Goal: Find contact information: Find contact information

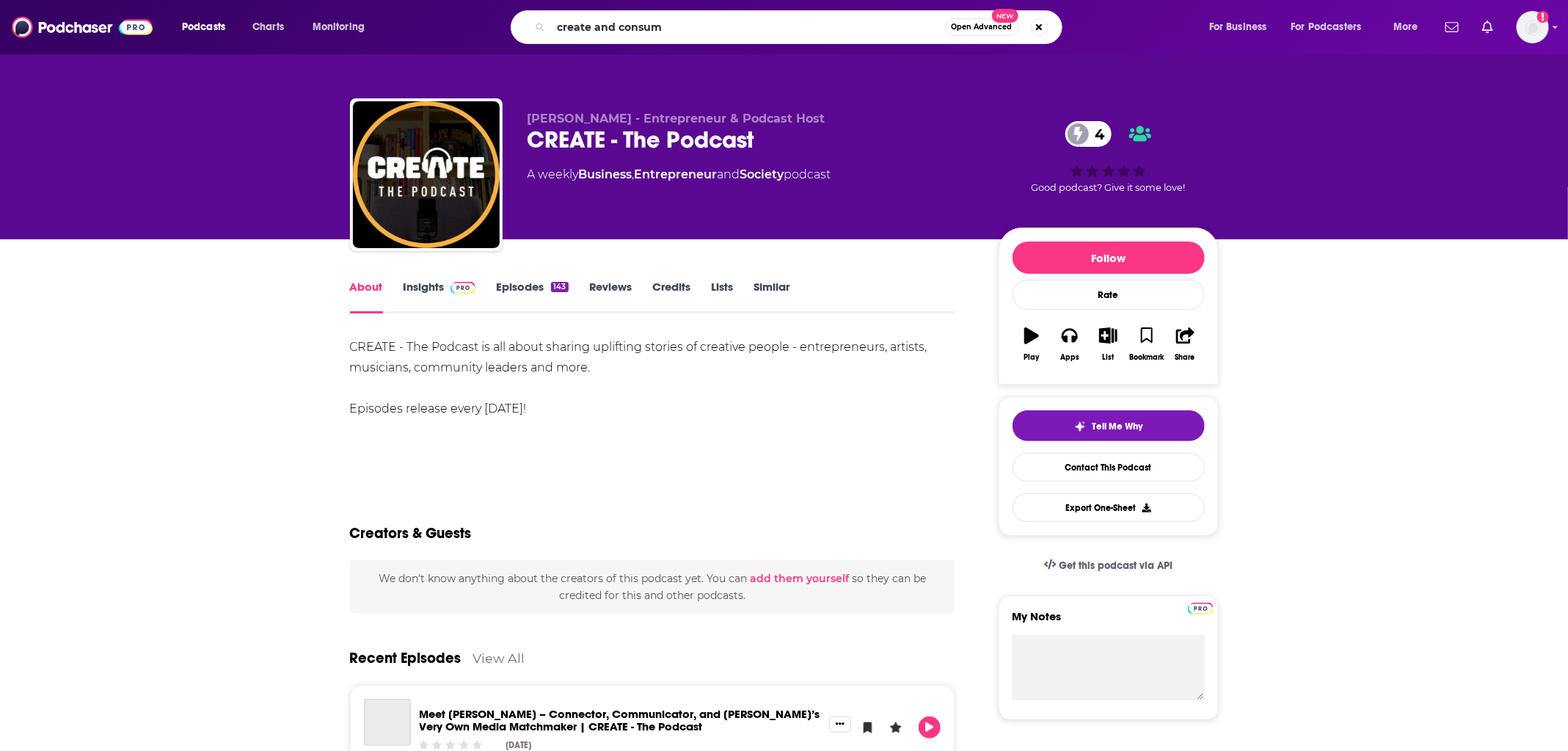
type input "create and consume"
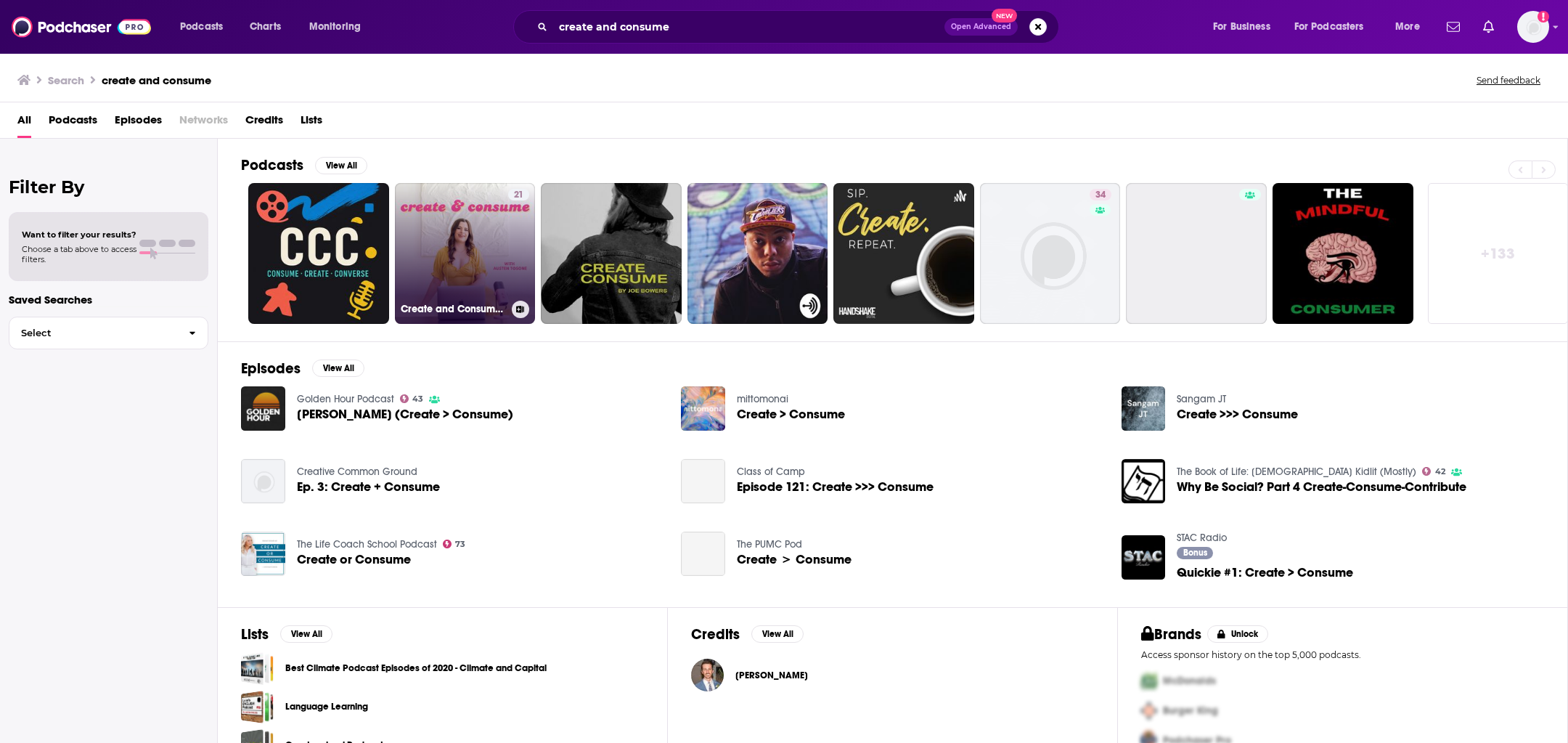
click at [437, 312] on h3 "Create and Consume | Navigating Life in the World of Social Media" at bounding box center [453, 309] width 105 height 13
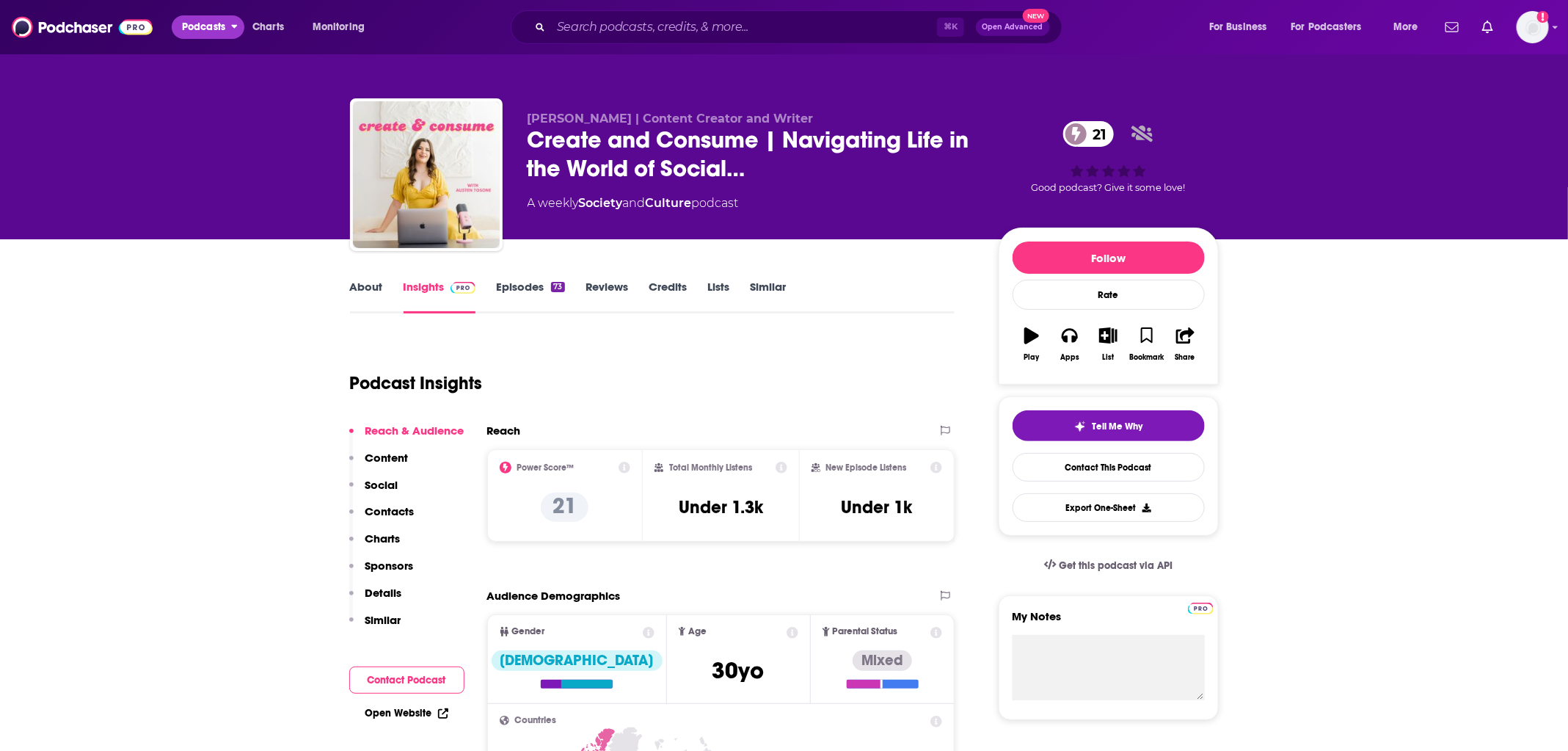
click at [229, 30] on button "Podcasts" at bounding box center [208, 28] width 73 height 24
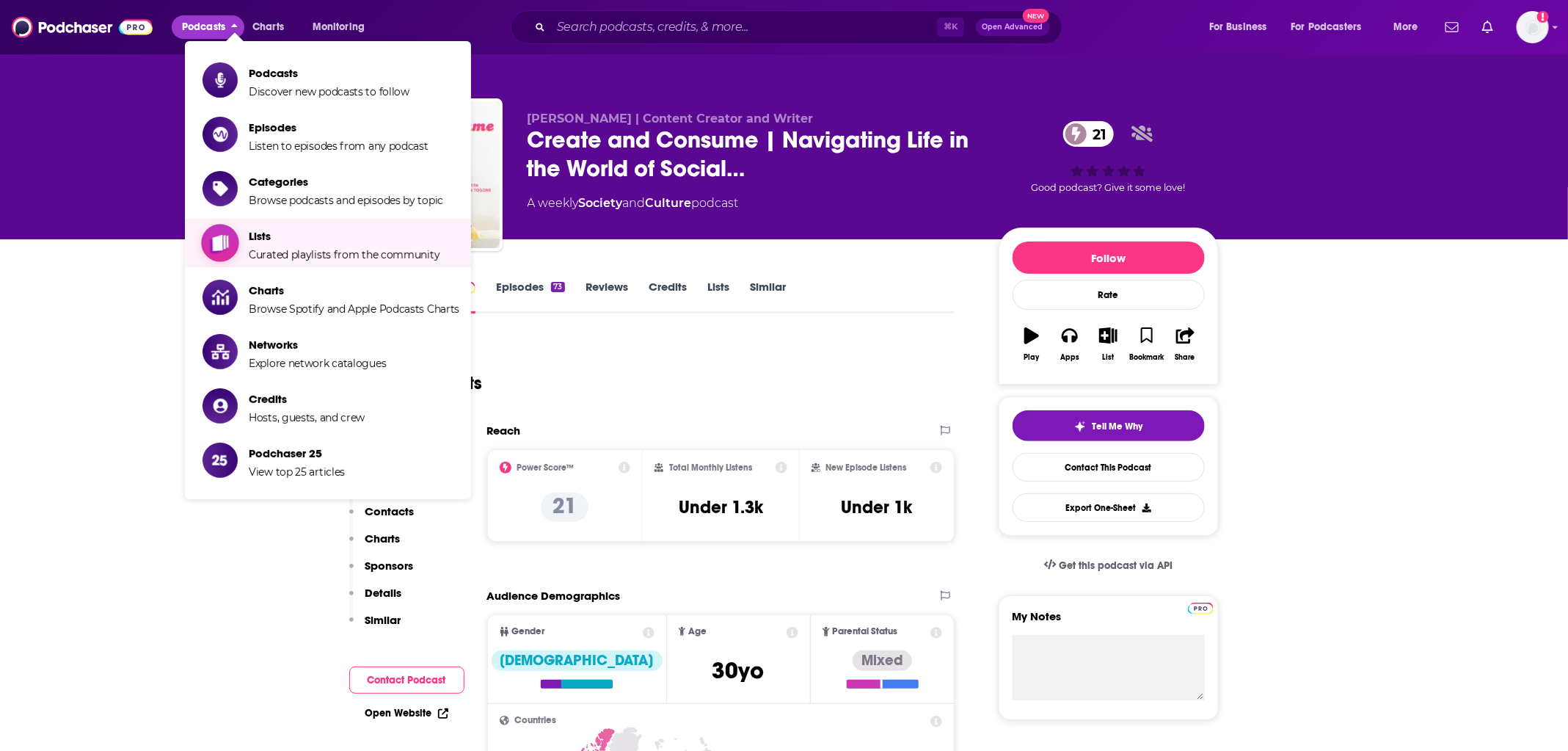
click at [305, 251] on span "Curated playlists from the community" at bounding box center [344, 254] width 191 height 13
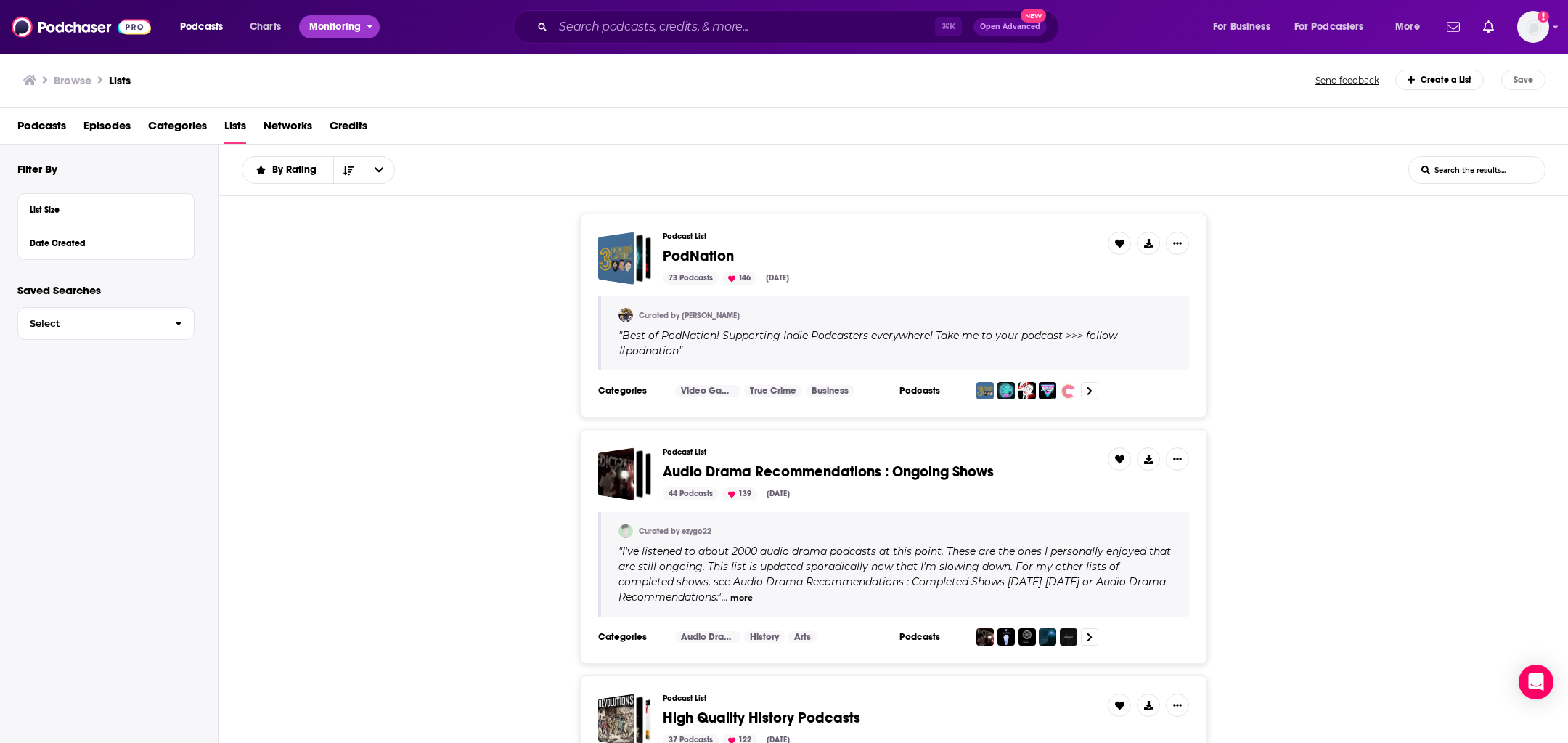
click at [325, 26] on span "Monitoring" at bounding box center [334, 26] width 52 height 20
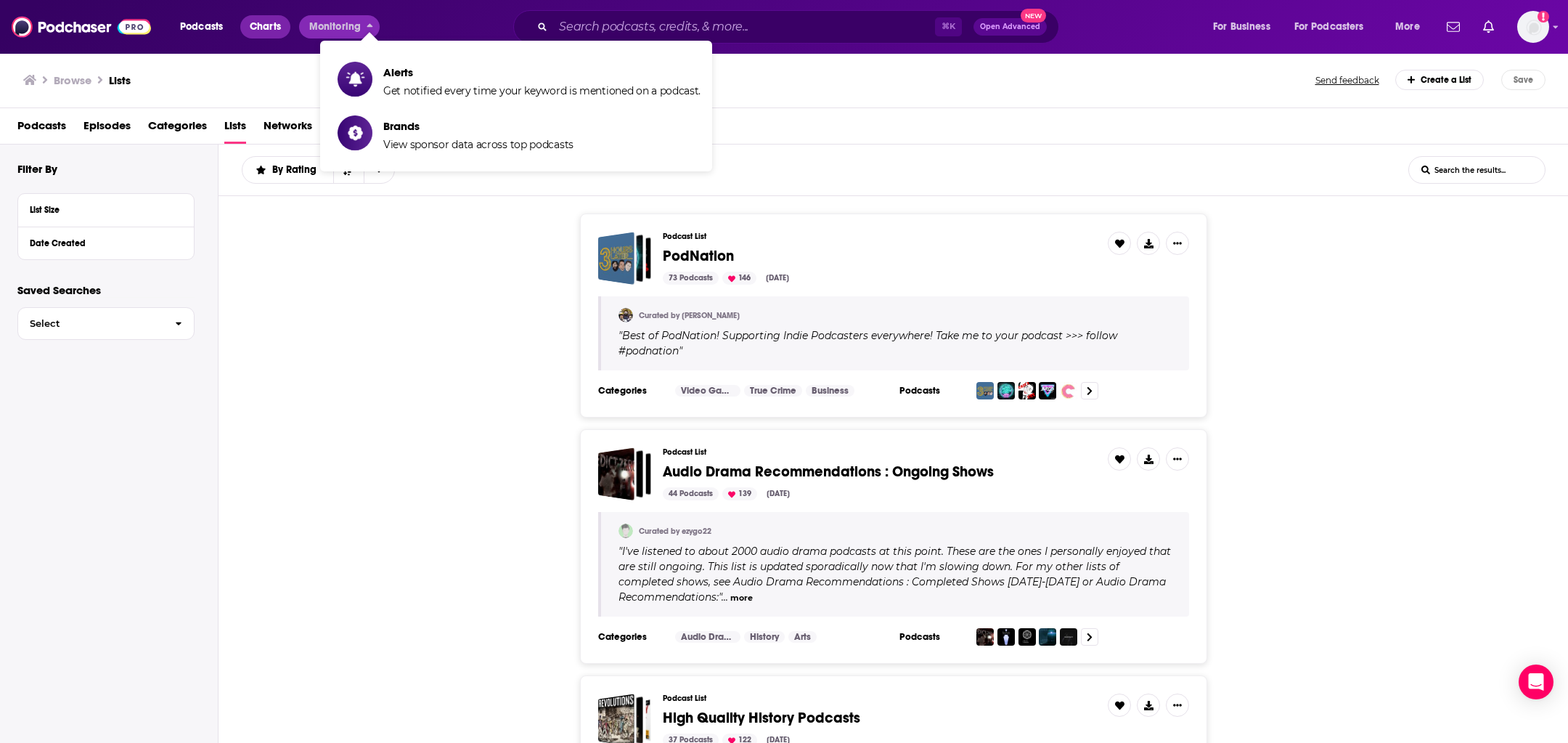
click at [257, 21] on span "Charts" at bounding box center [265, 26] width 31 height 20
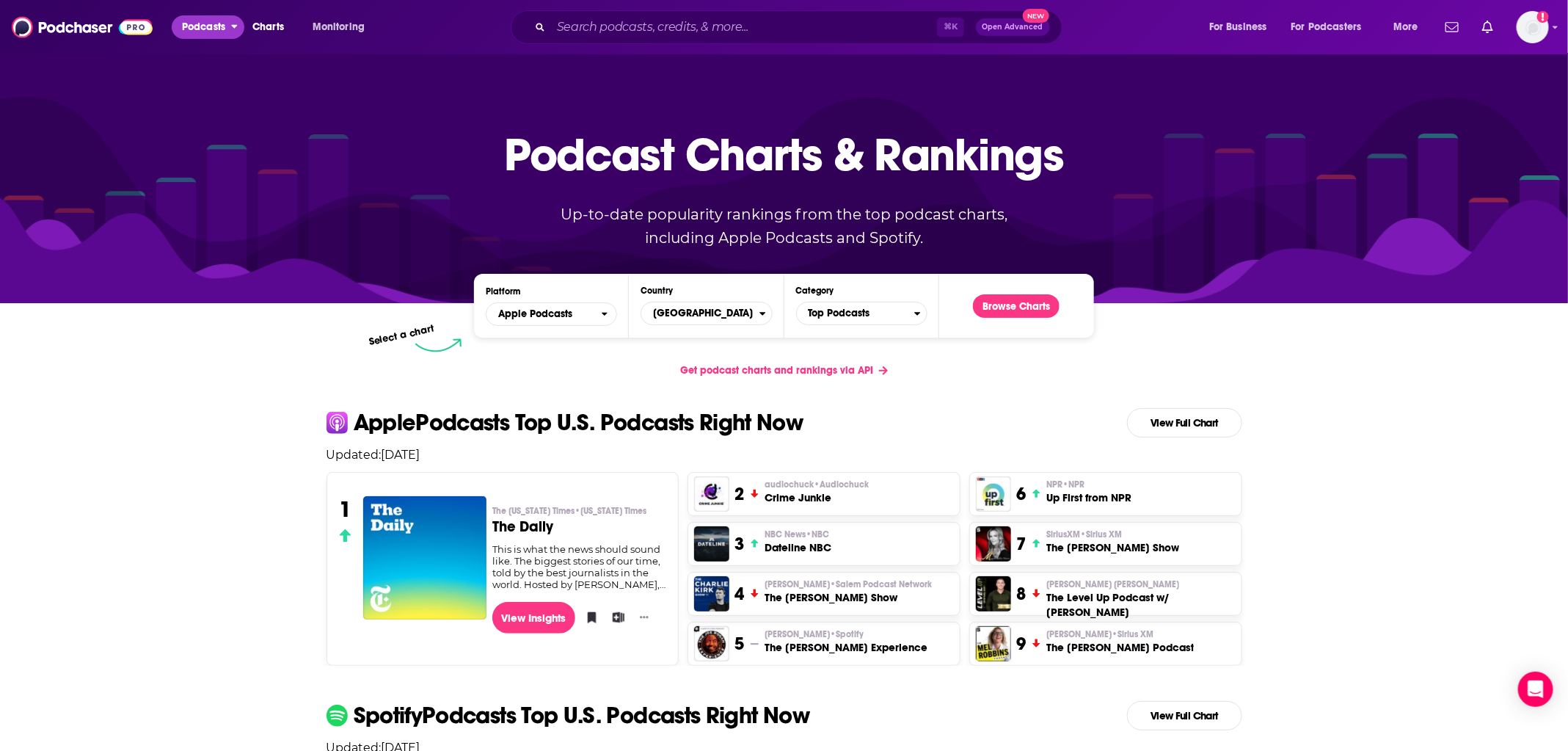
click at [194, 25] on span "Podcasts" at bounding box center [204, 27] width 43 height 21
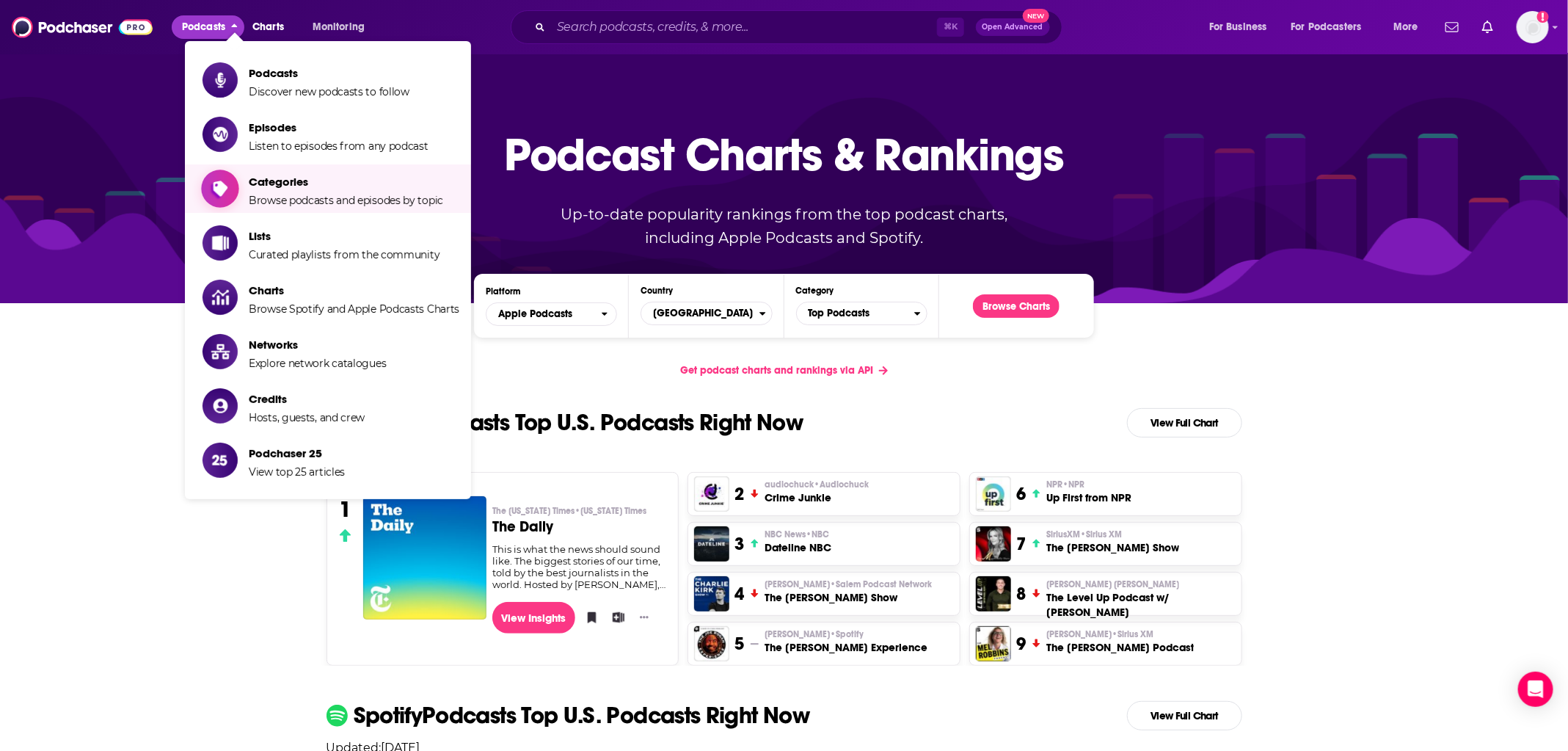
click at [283, 206] on span "Browse podcasts and episodes by topic" at bounding box center [345, 200] width 194 height 13
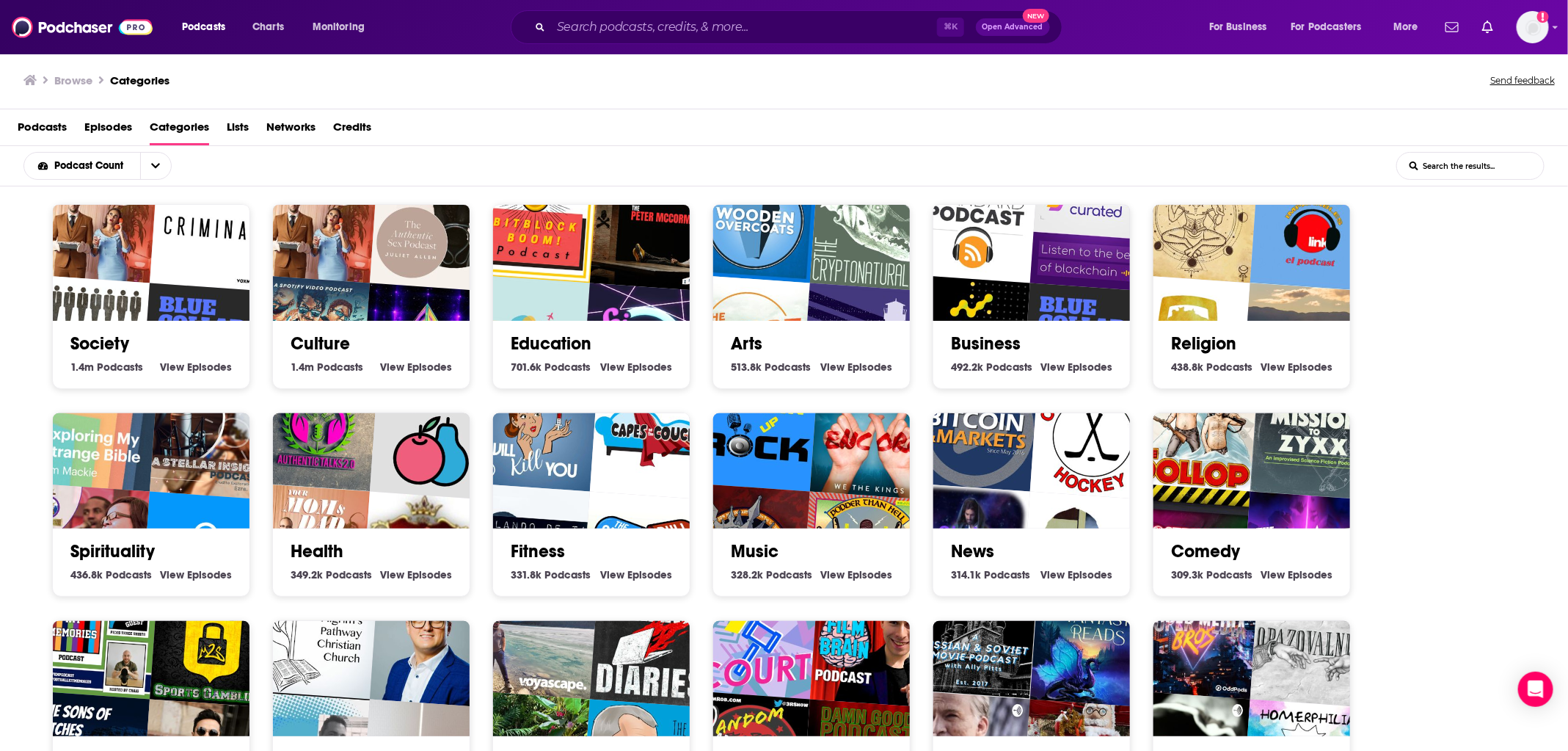
click at [408, 312] on img "So Supernatural" at bounding box center [425, 346] width 126 height 126
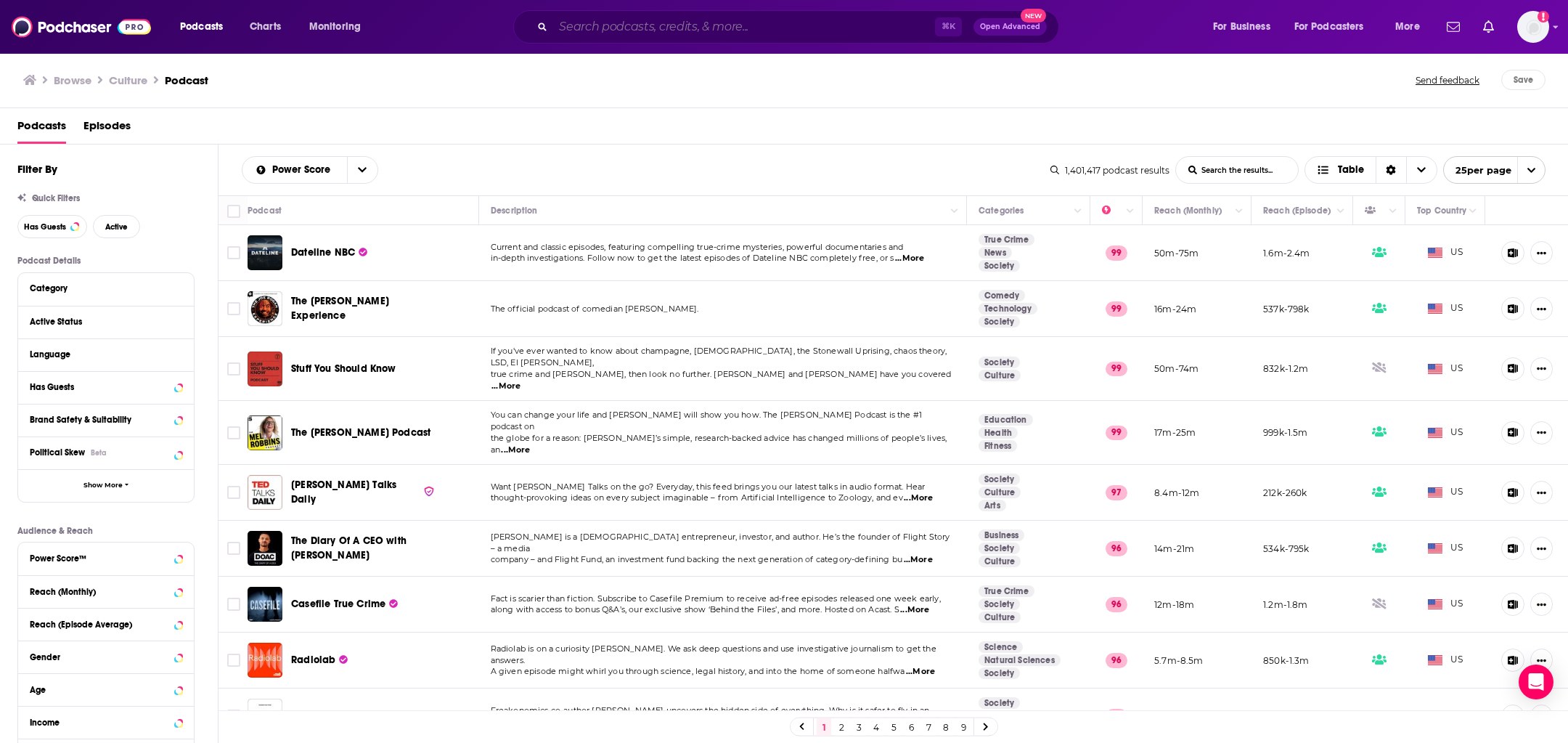
click at [662, 32] on input "Search podcasts, credits, & more..." at bounding box center [745, 27] width 382 height 23
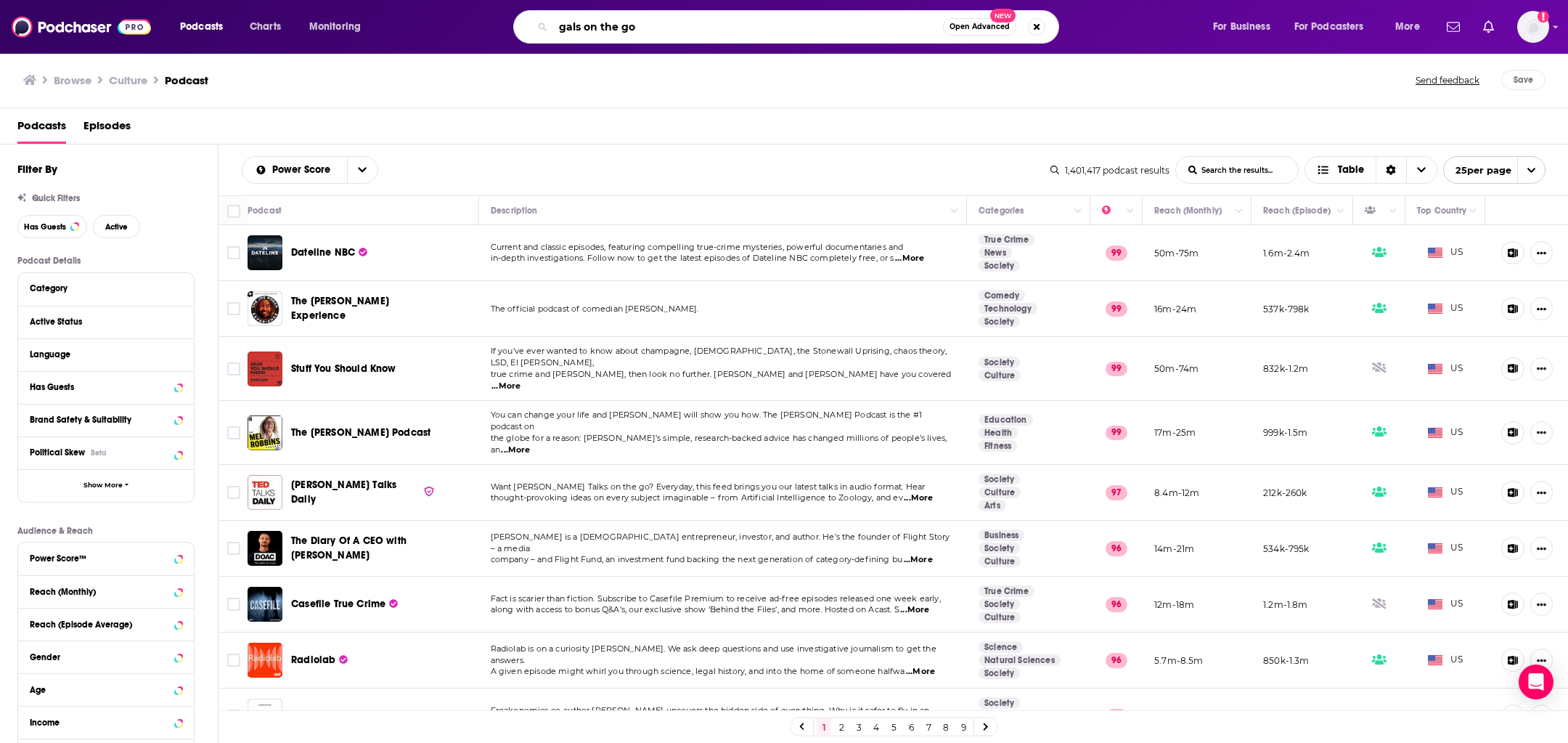
type input "gals on the go"
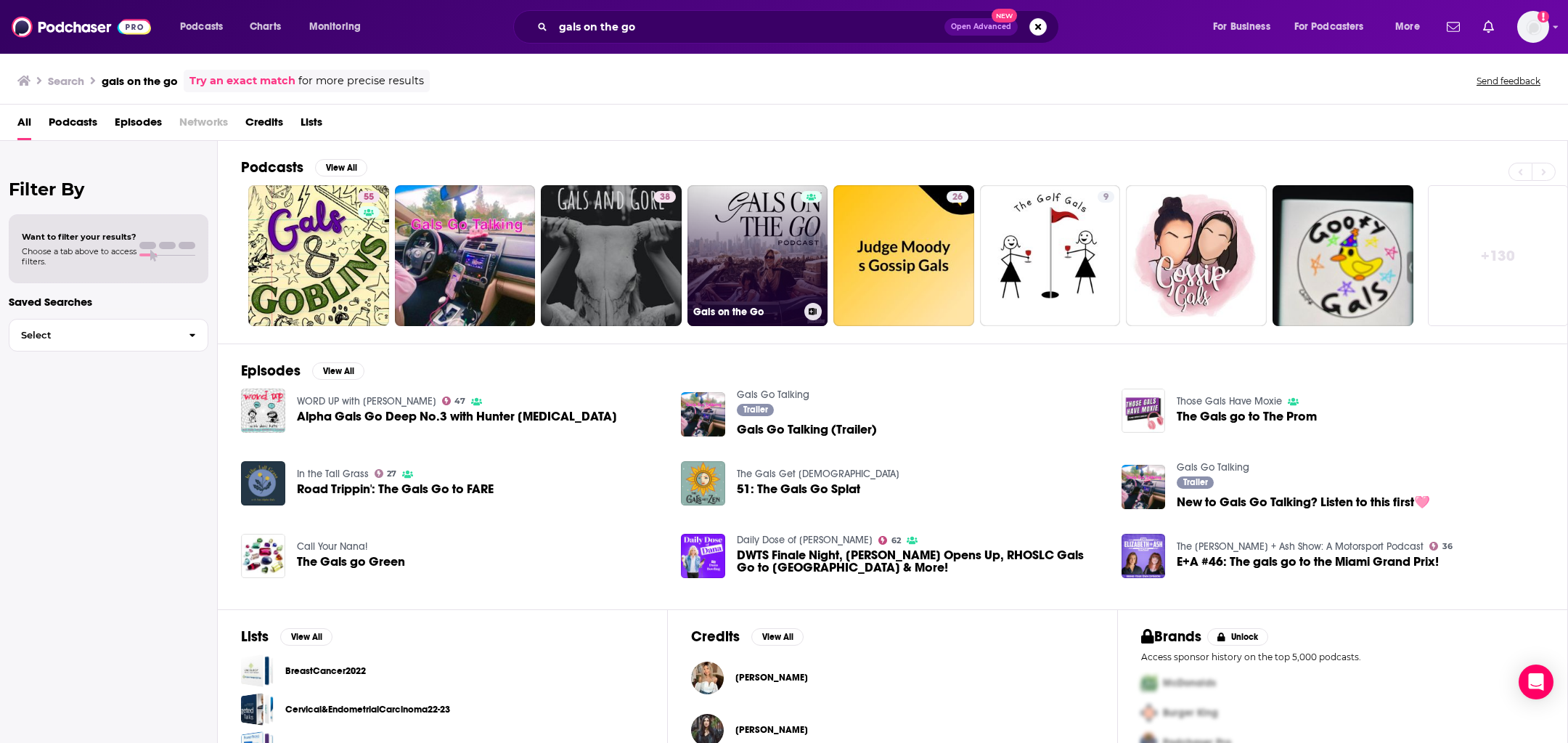
click at [759, 277] on link "Gals on the Go" at bounding box center [757, 255] width 140 height 140
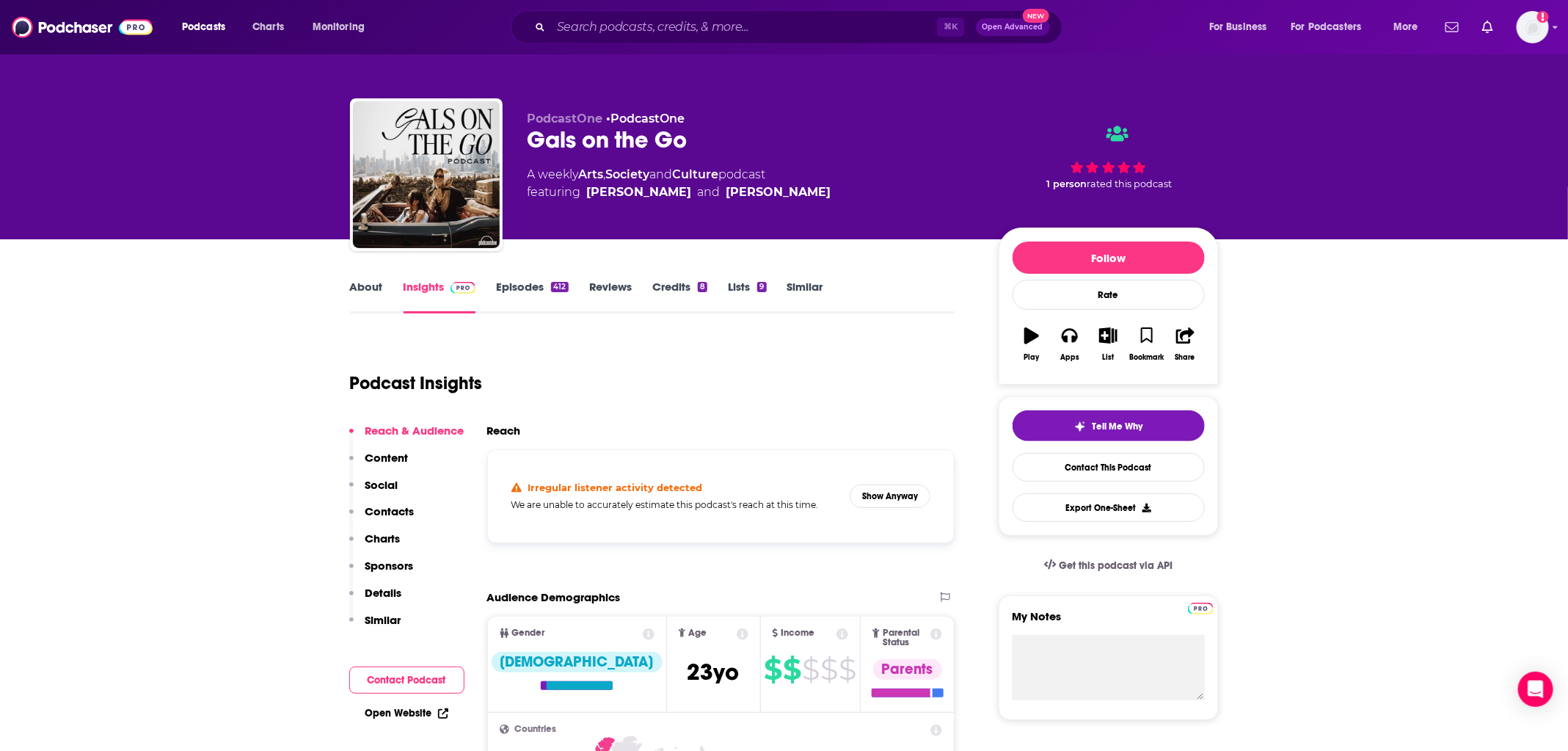
click at [505, 281] on link "Episodes 412" at bounding box center [531, 297] width 72 height 34
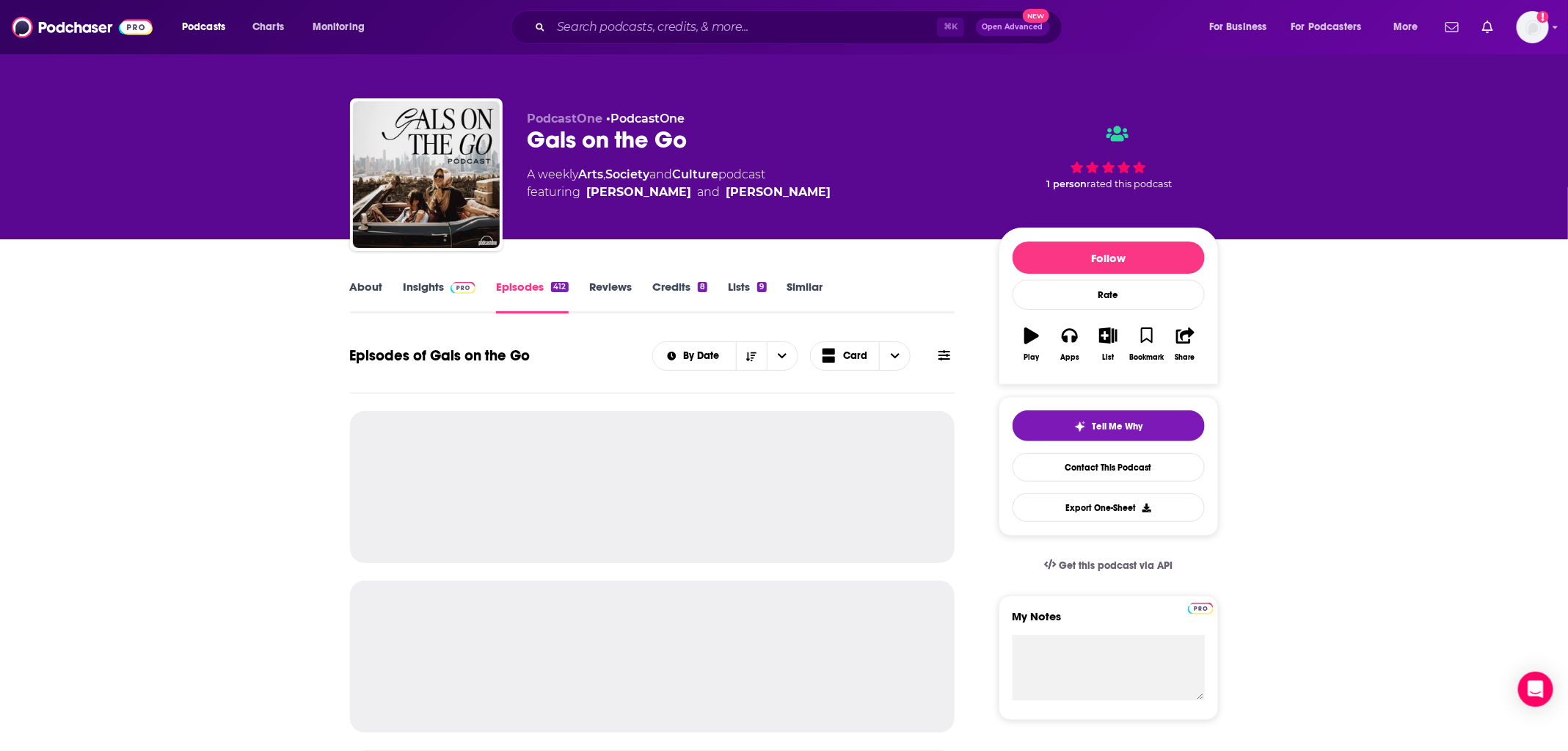
click at [441, 287] on link "Insights" at bounding box center [440, 297] width 73 height 34
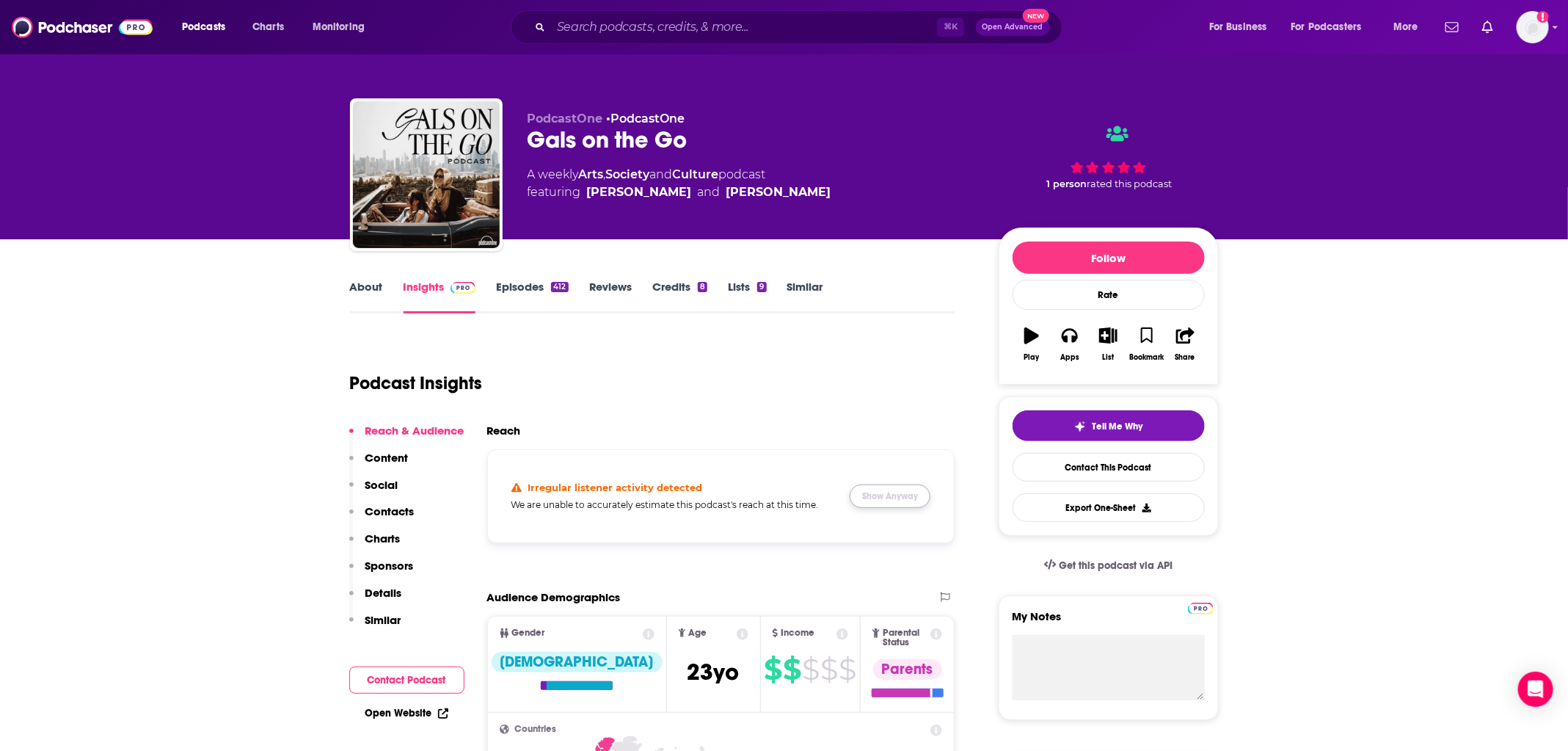
click at [898, 488] on button "Show Anyway" at bounding box center [889, 497] width 81 height 24
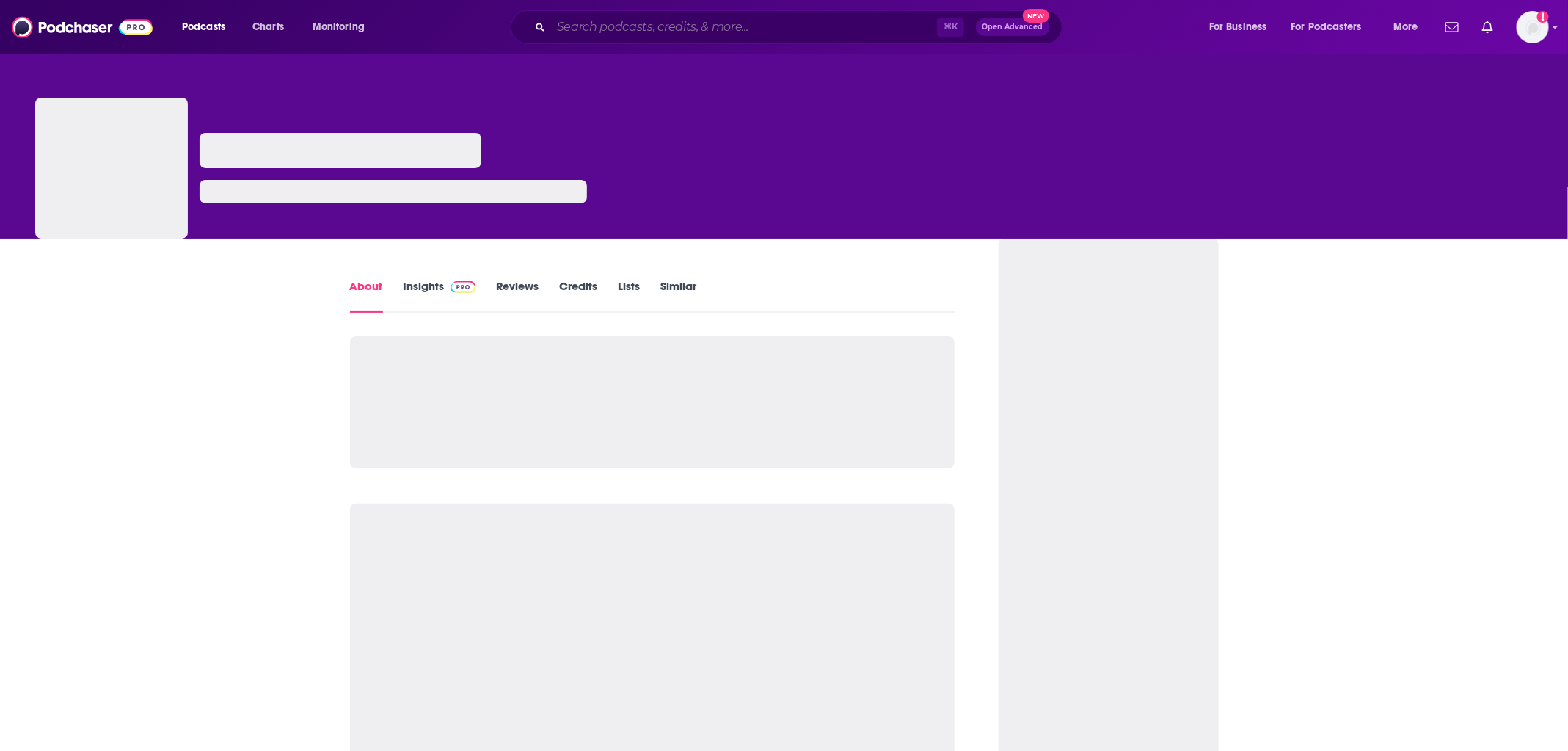
click at [667, 31] on input "Search podcasts, credits, & more..." at bounding box center [744, 28] width 386 height 24
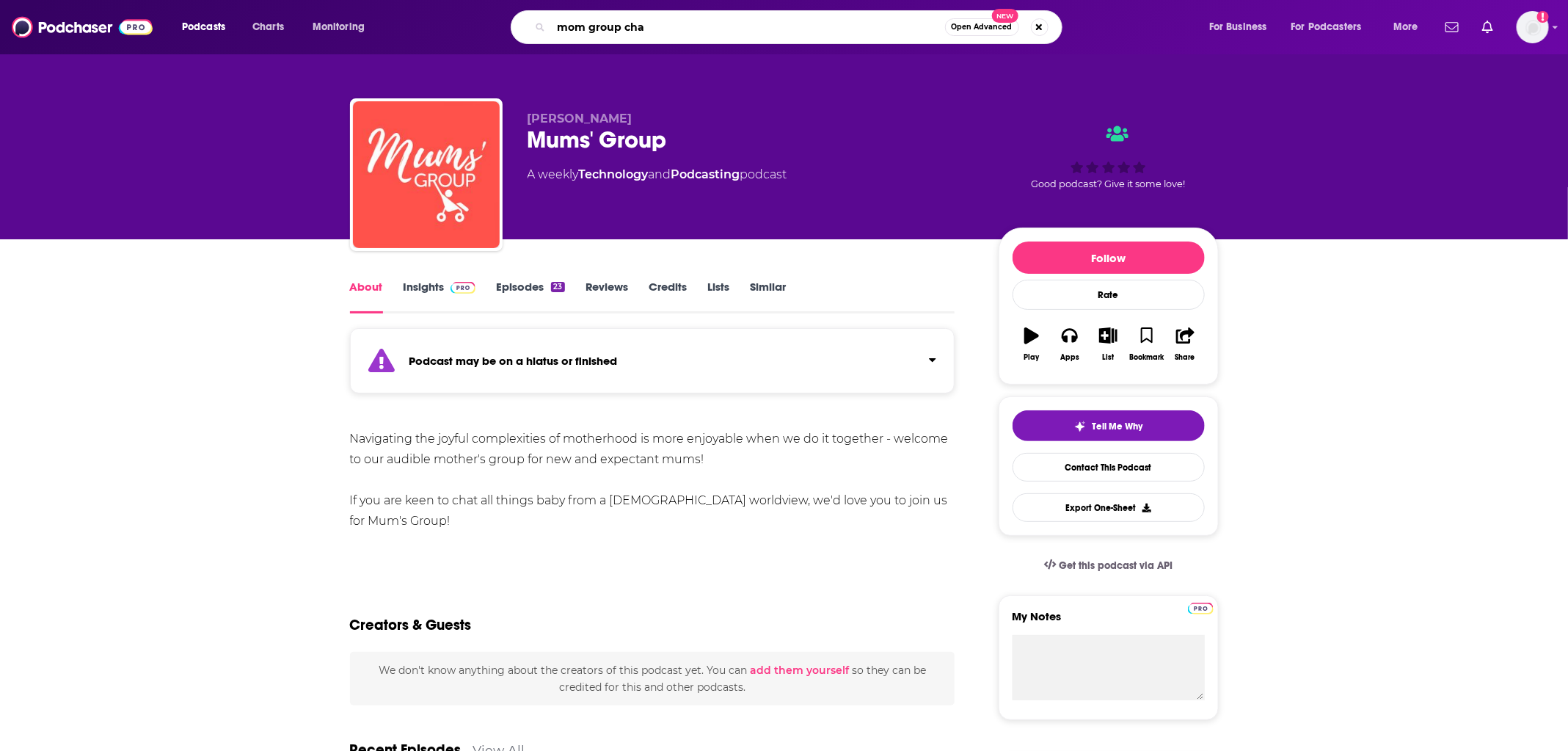
type input "mom group chat"
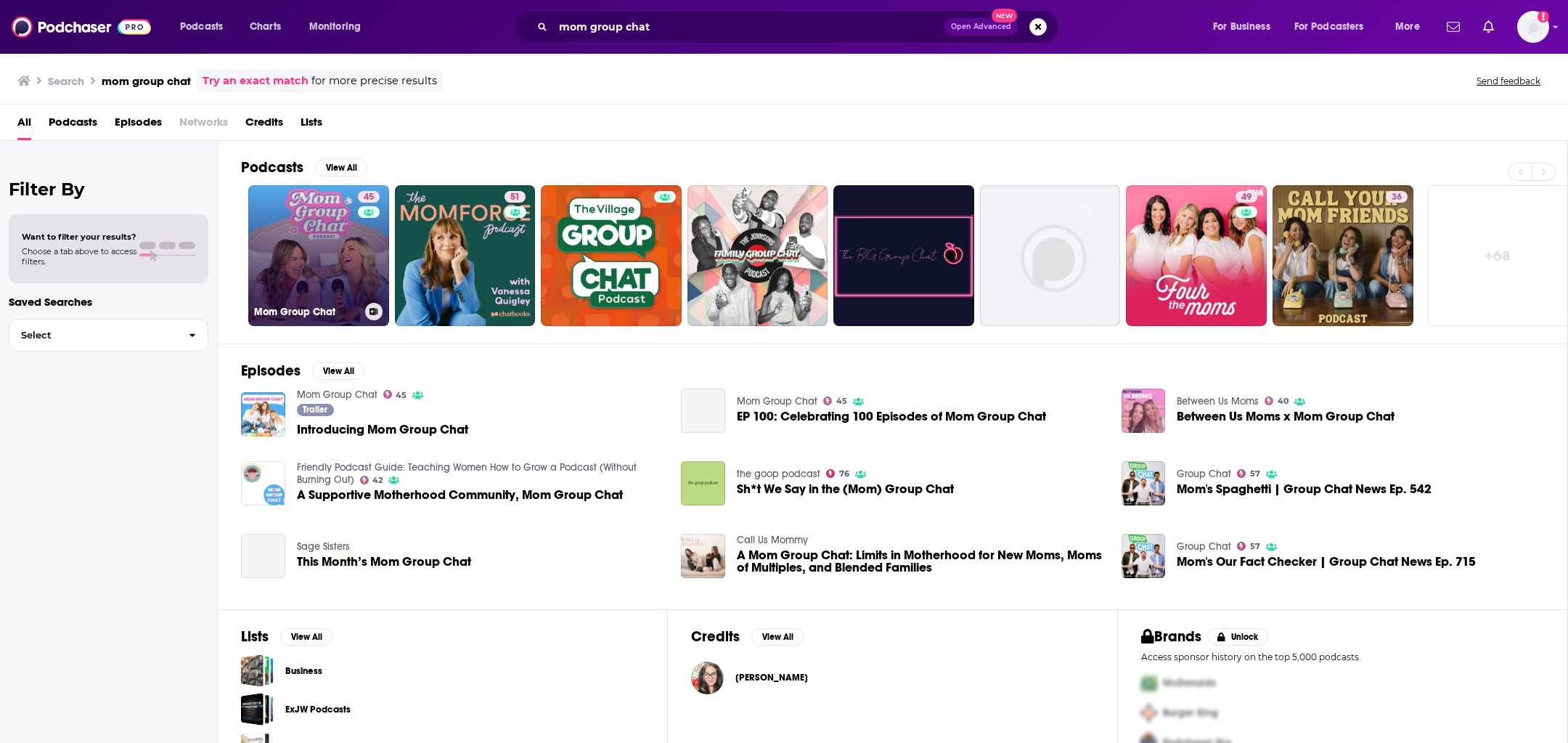
click at [318, 258] on link "45 Mom Group Chat" at bounding box center [319, 255] width 140 height 140
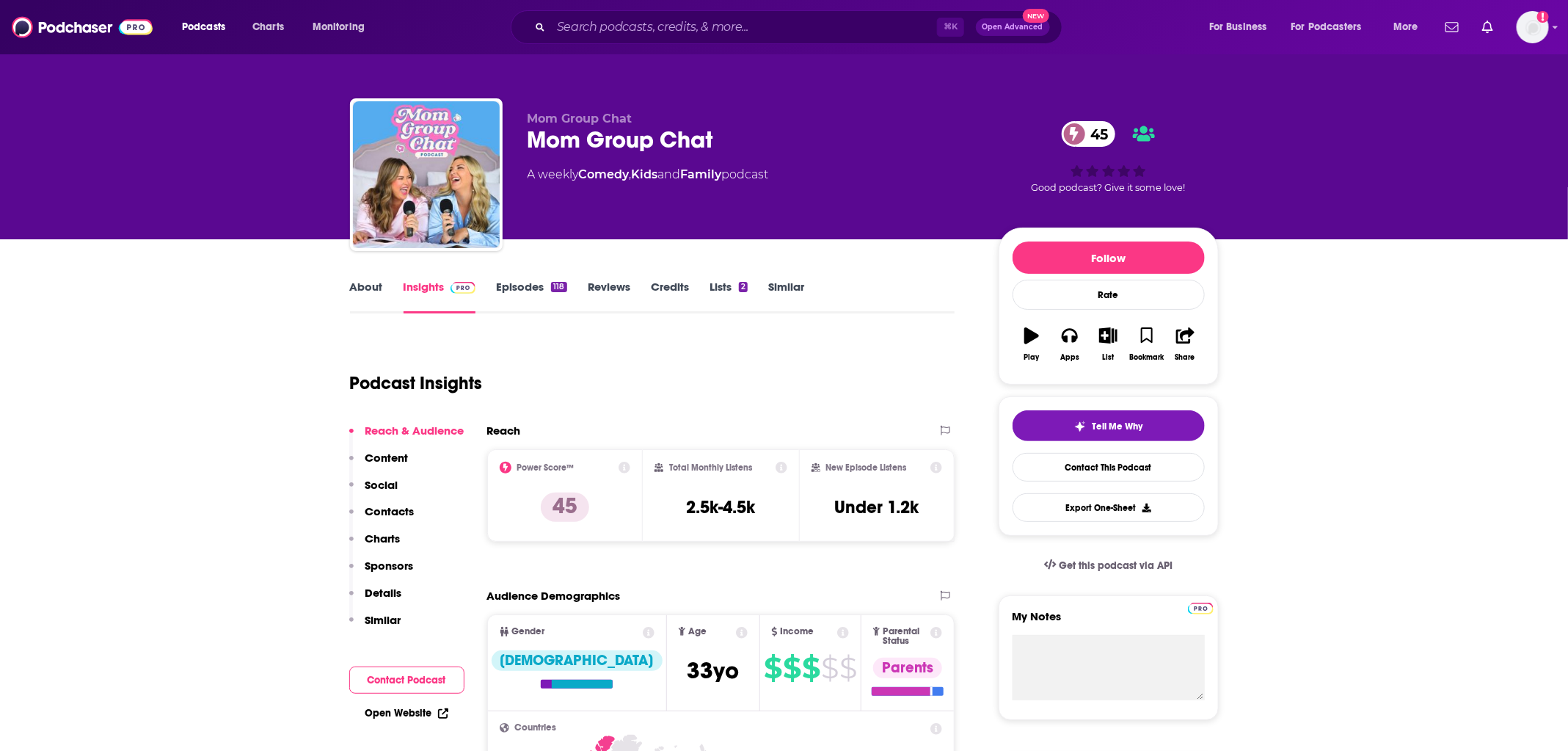
click at [546, 299] on link "Episodes 118" at bounding box center [530, 297] width 70 height 34
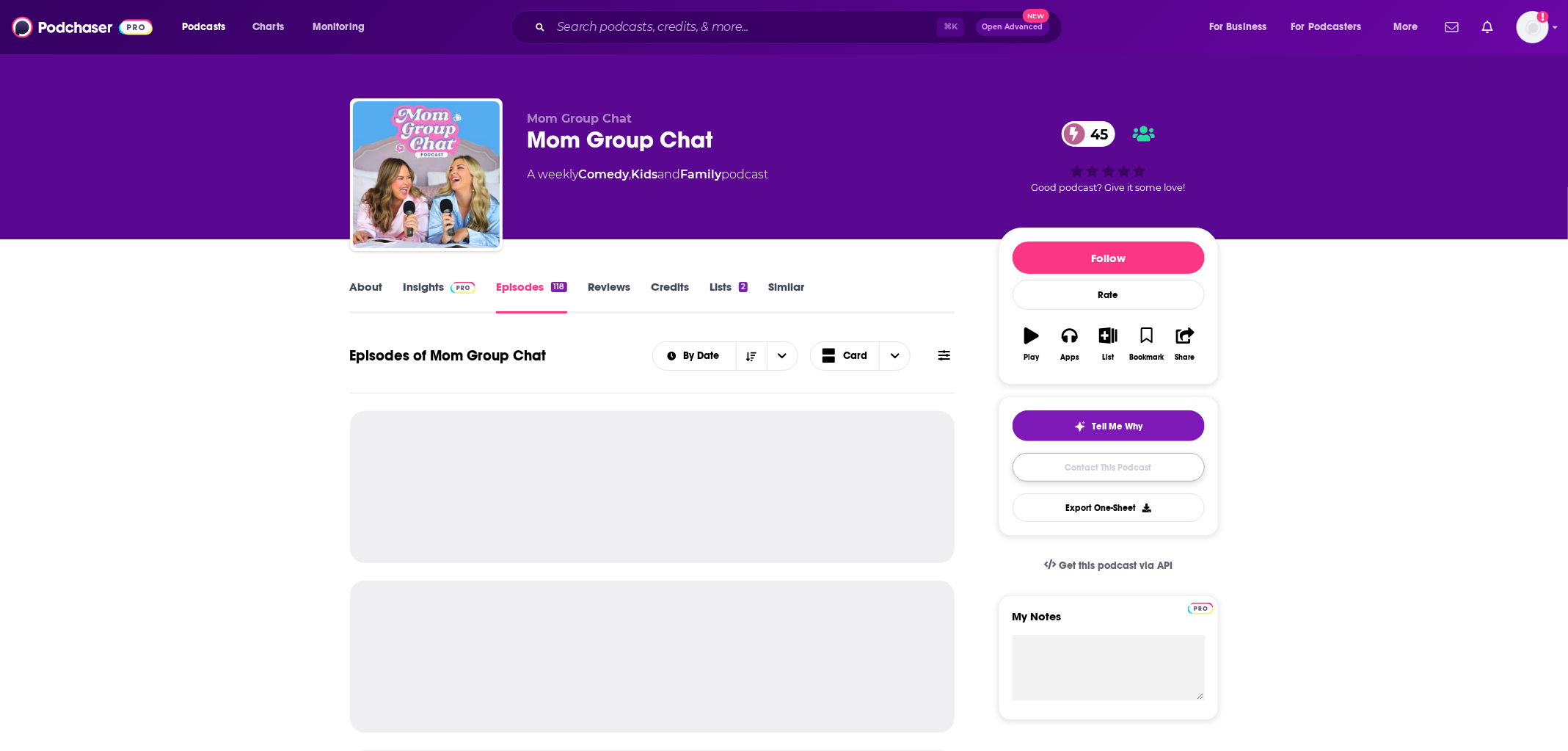
click at [1054, 467] on link "Contact This Podcast" at bounding box center [1108, 467] width 192 height 29
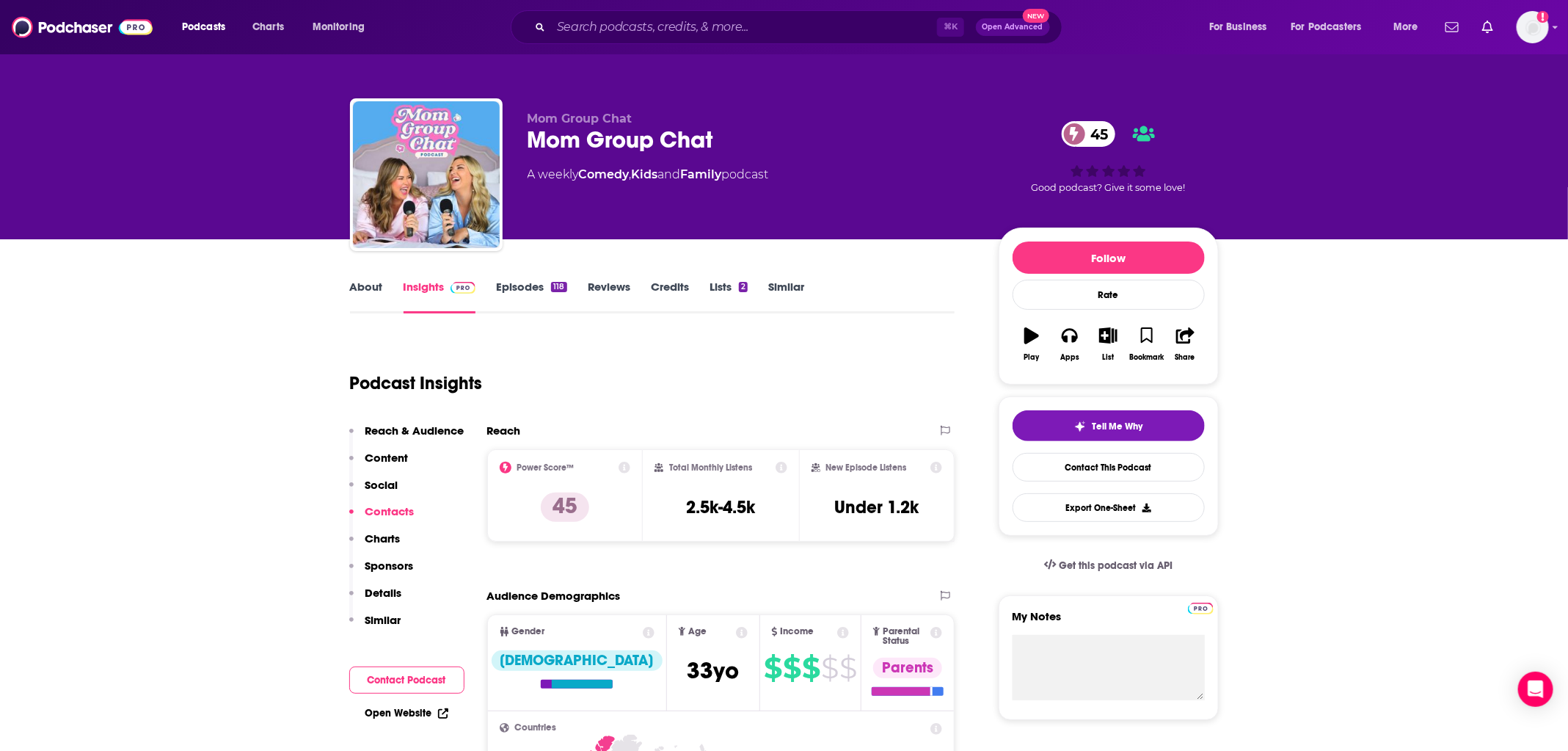
click at [1105, 482] on div "Tell Me Why Contact This Podcast Export One-Sheet" at bounding box center [1108, 465] width 192 height 111
click at [1111, 470] on link "Contact This Podcast" at bounding box center [1108, 467] width 192 height 29
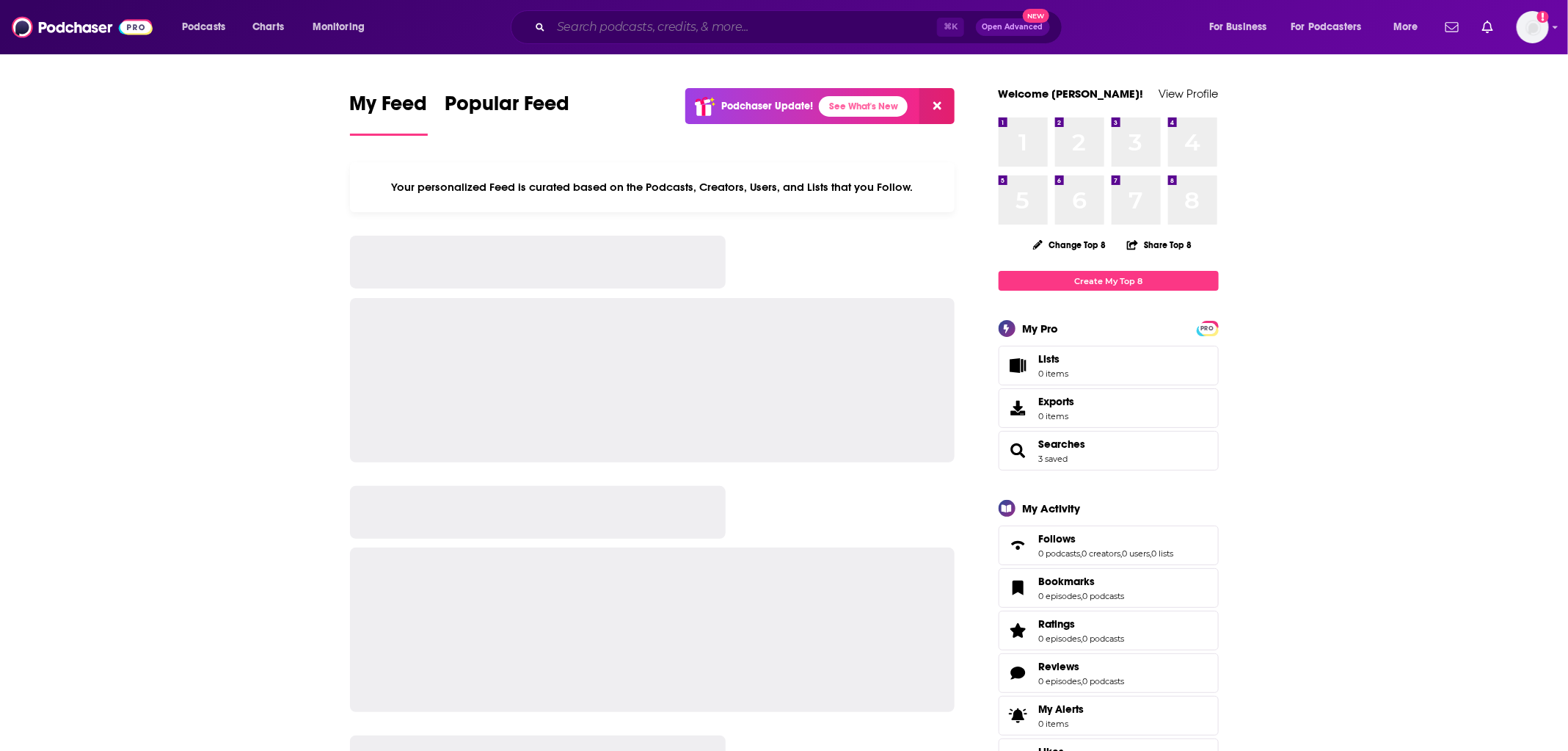
click at [649, 20] on input "Search podcasts, credits, & more..." at bounding box center [744, 28] width 386 height 24
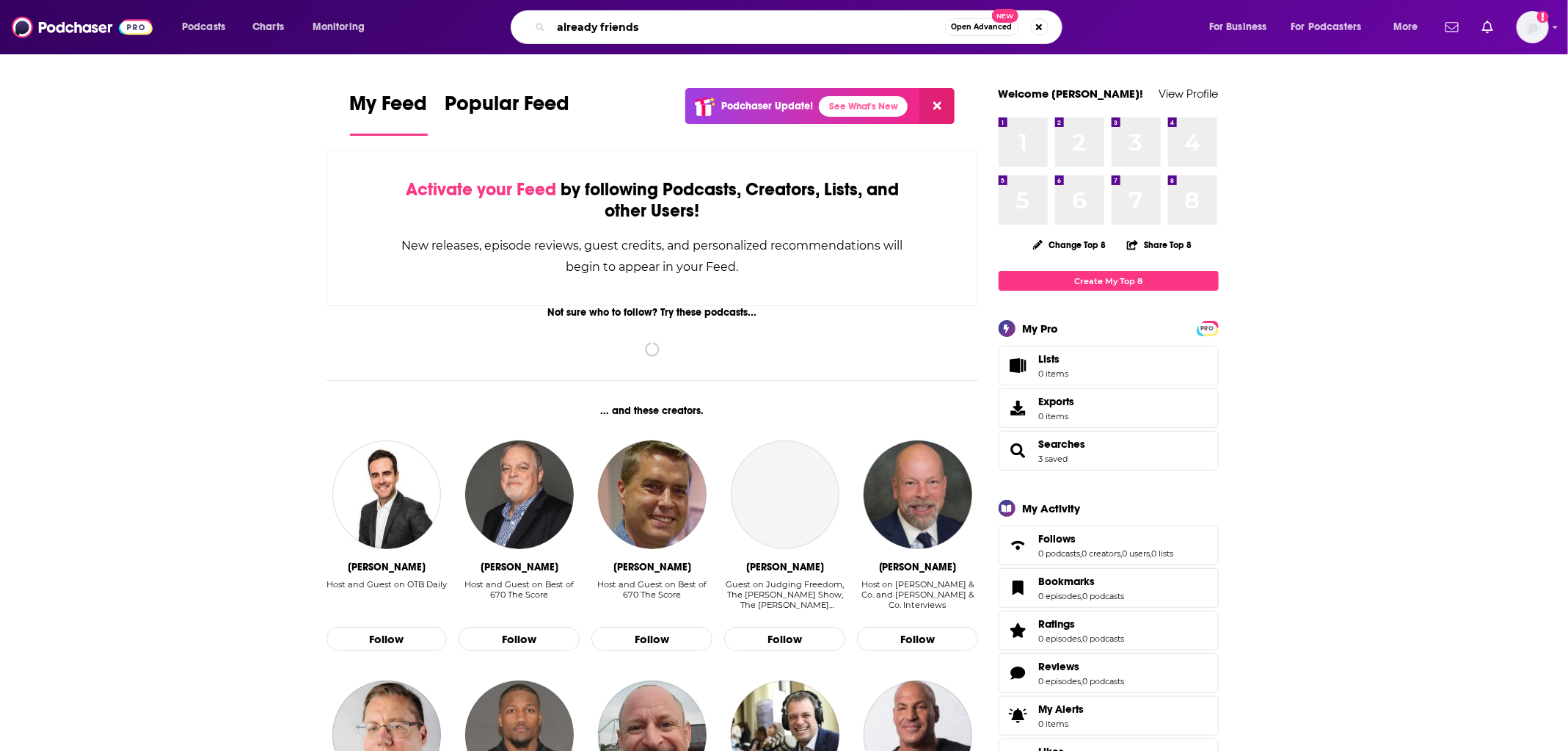
type input "already friends"
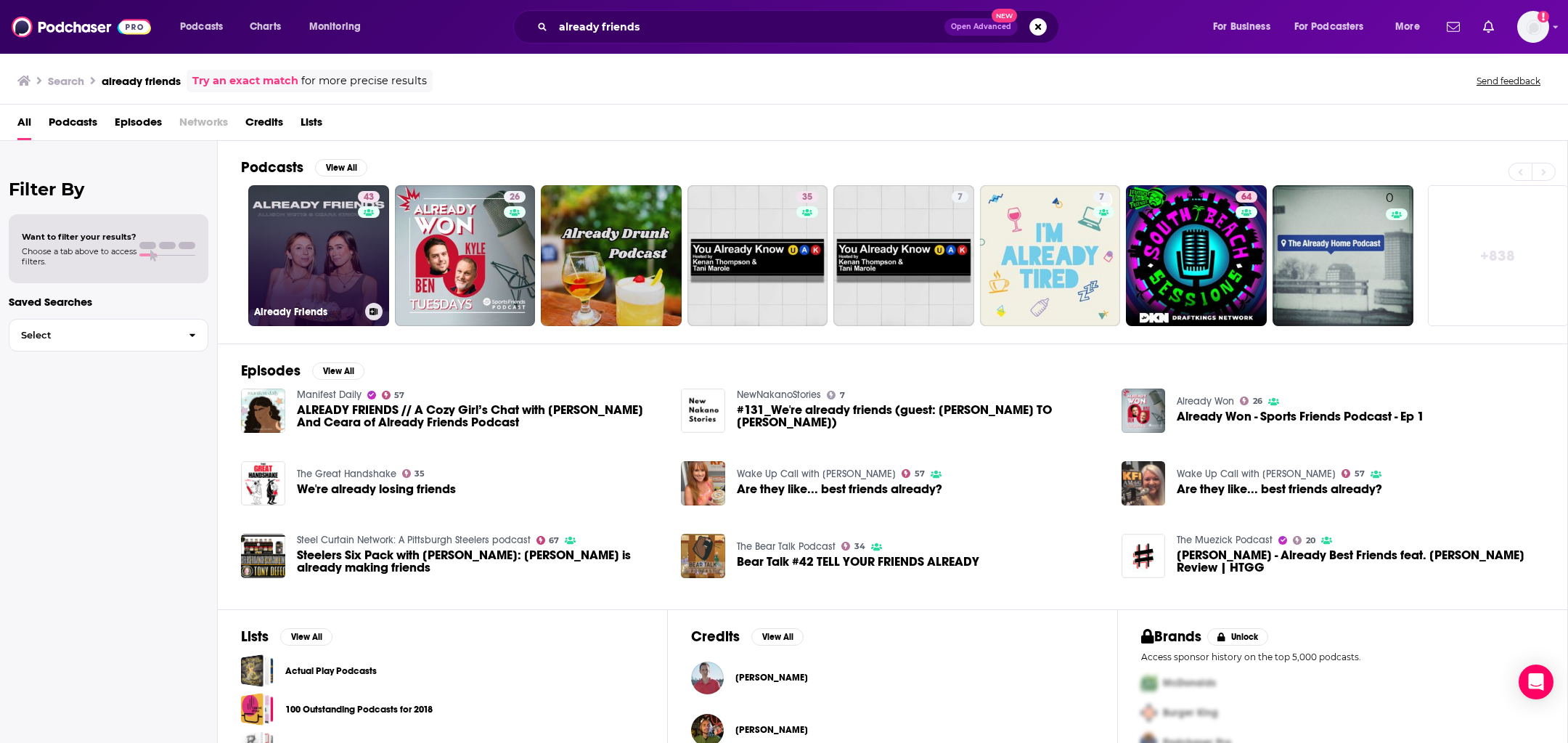
click at [284, 252] on link "43 Already Friends" at bounding box center [319, 255] width 140 height 140
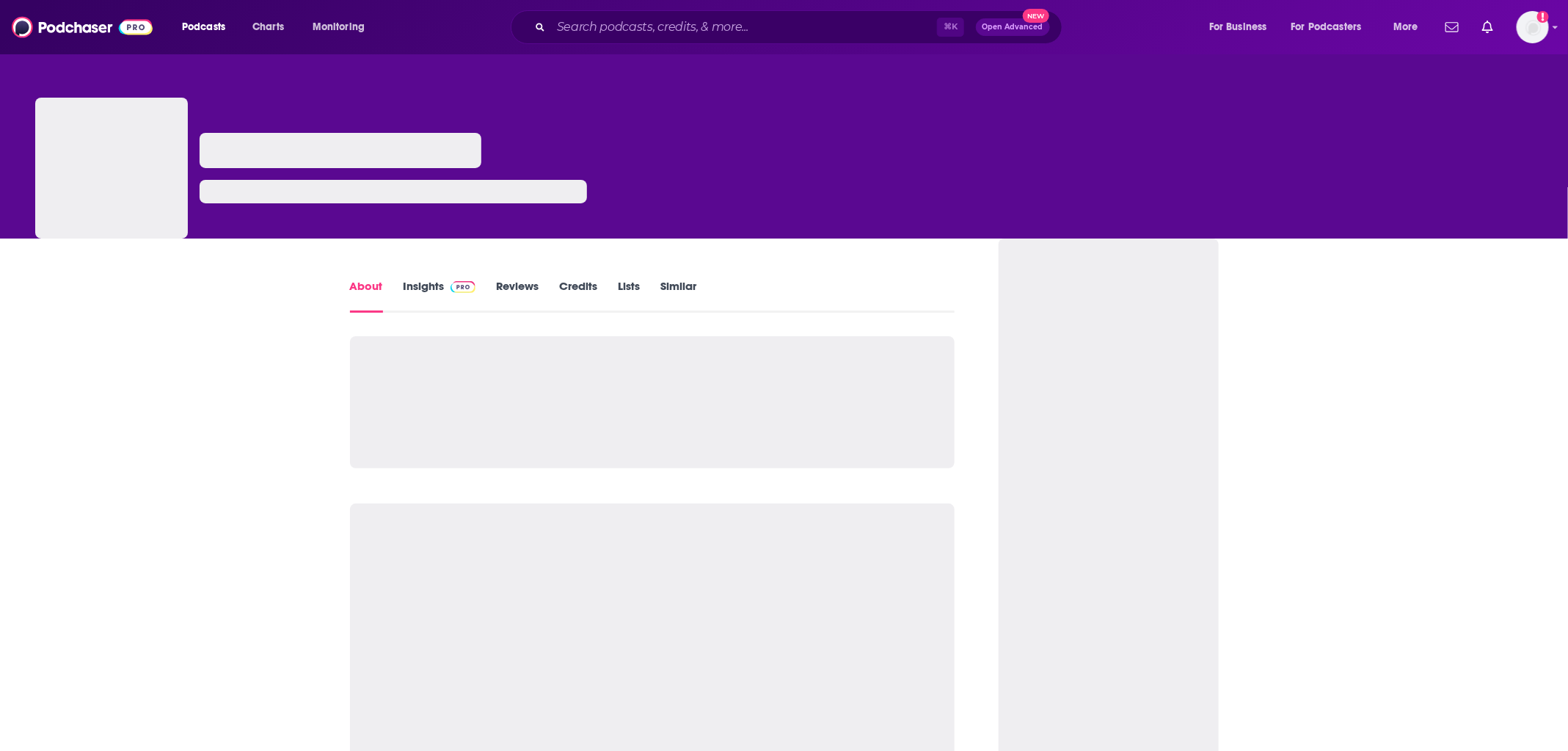
click at [596, 39] on div "⌘ K Open Advanced New" at bounding box center [786, 27] width 552 height 34
click at [595, 31] on input "Search podcasts, credits, & more..." at bounding box center [744, 28] width 386 height 24
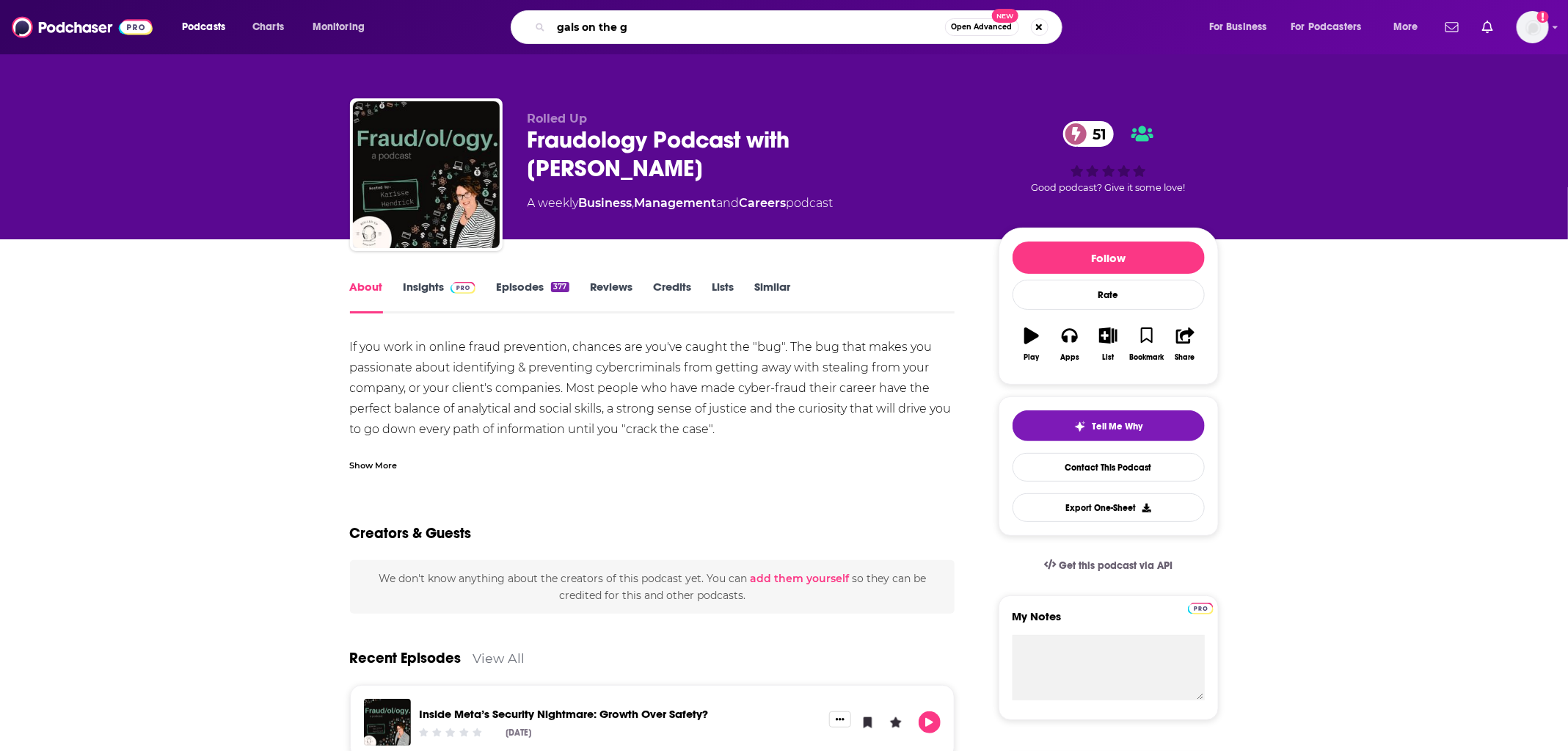
type input "gals on the go"
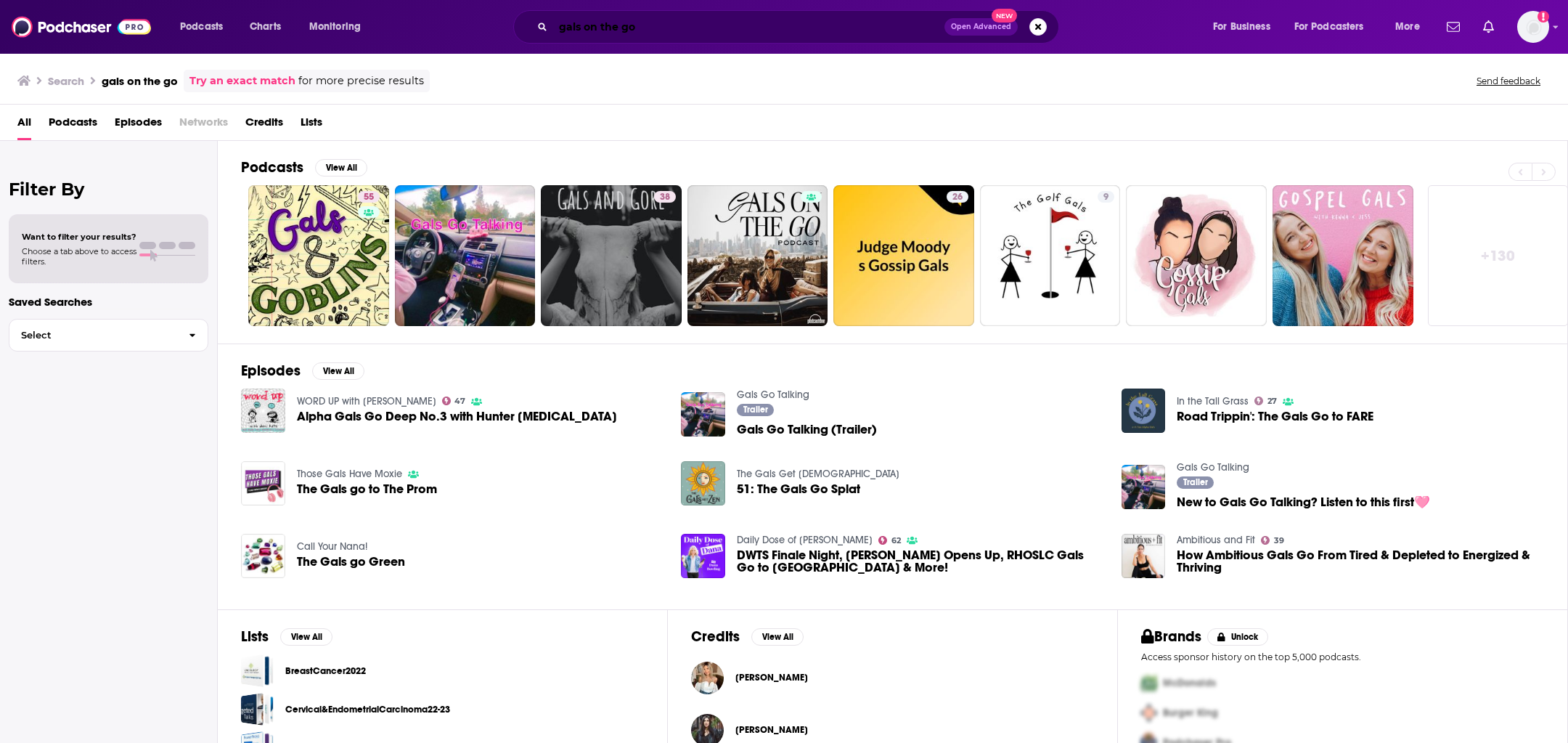
click at [675, 35] on input "gals on the go" at bounding box center [748, 27] width 391 height 23
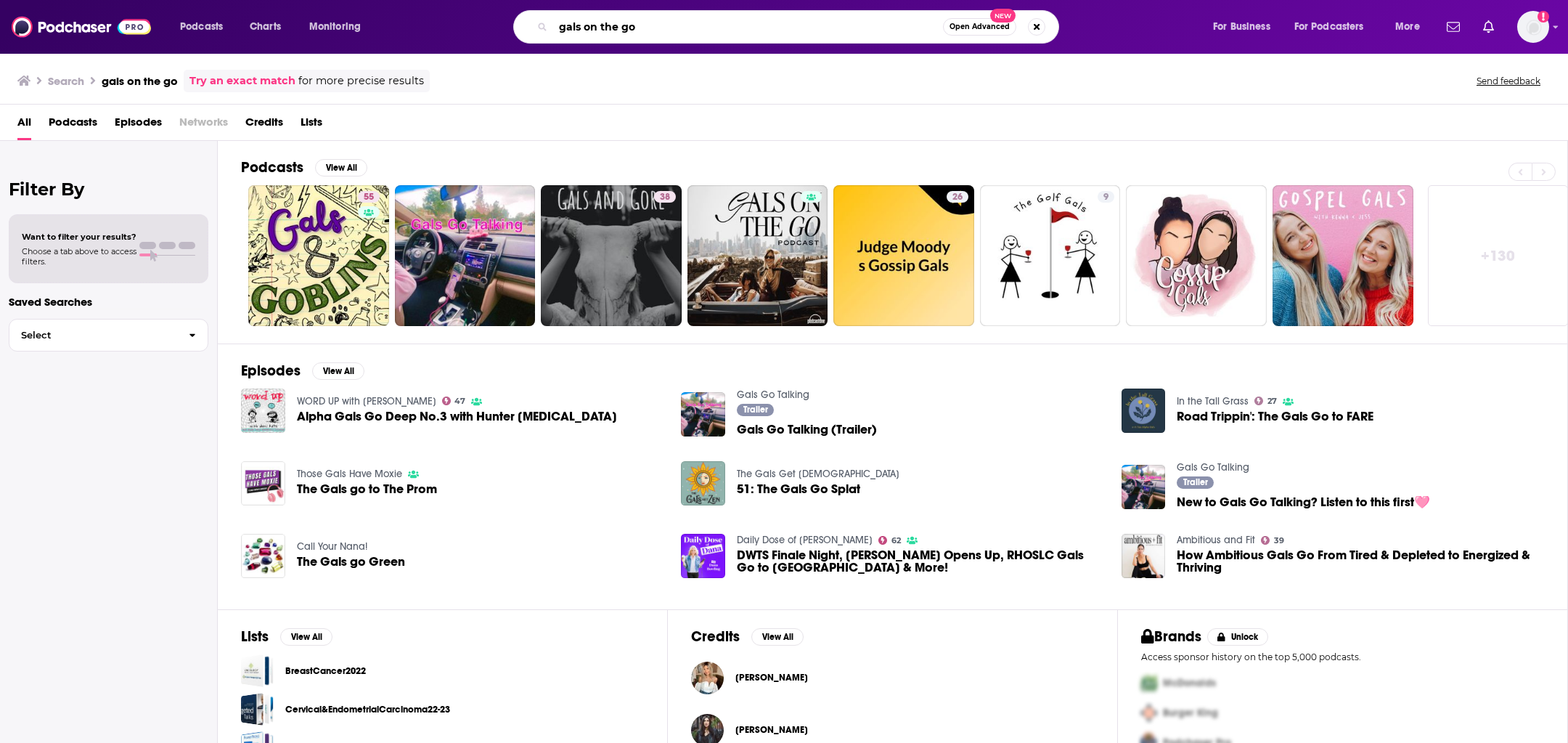
click at [675, 35] on input "gals on the go" at bounding box center [748, 27] width 390 height 23
click at [629, 26] on input "gals on the go" at bounding box center [748, 27] width 390 height 23
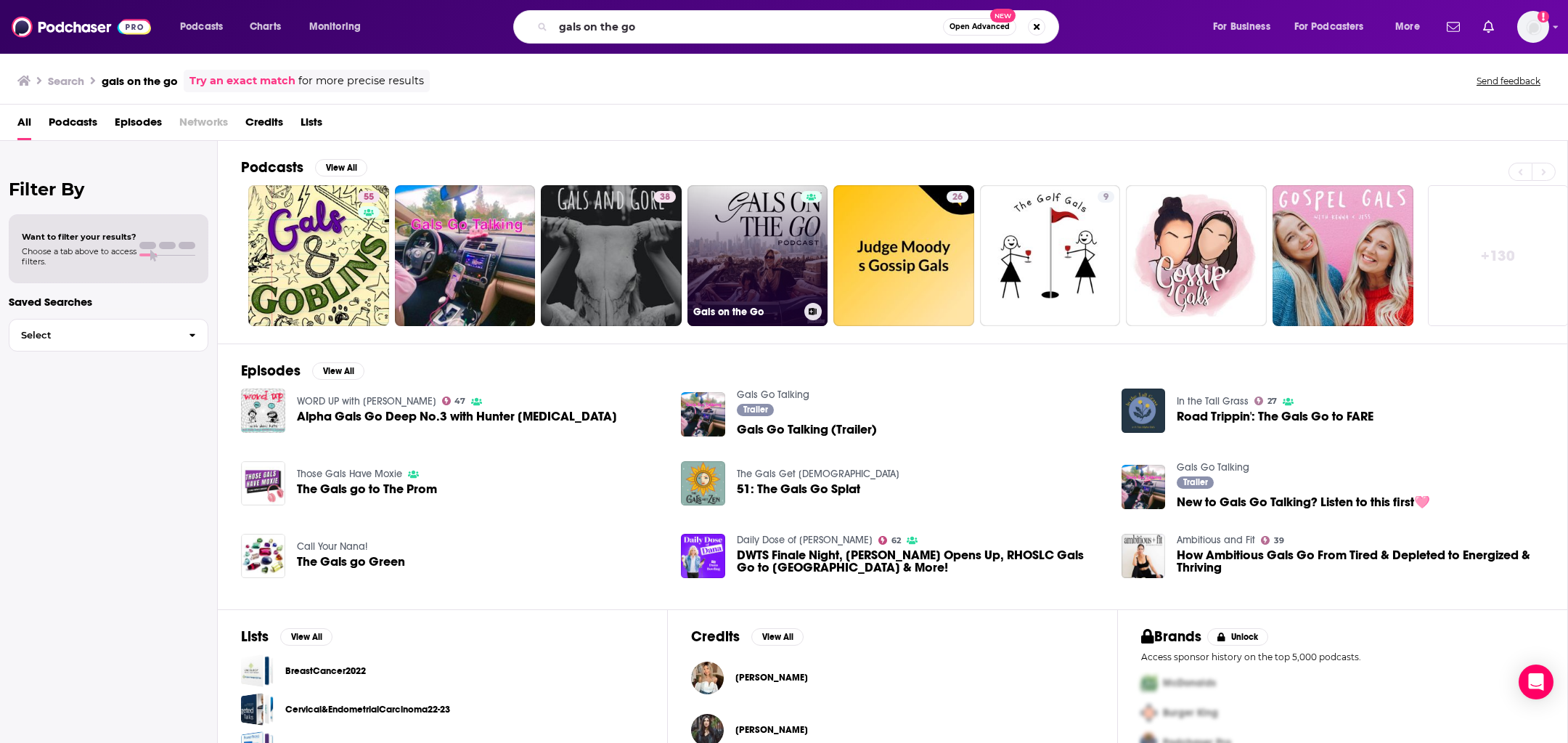
click at [789, 292] on link "Gals on the Go" at bounding box center [757, 255] width 140 height 140
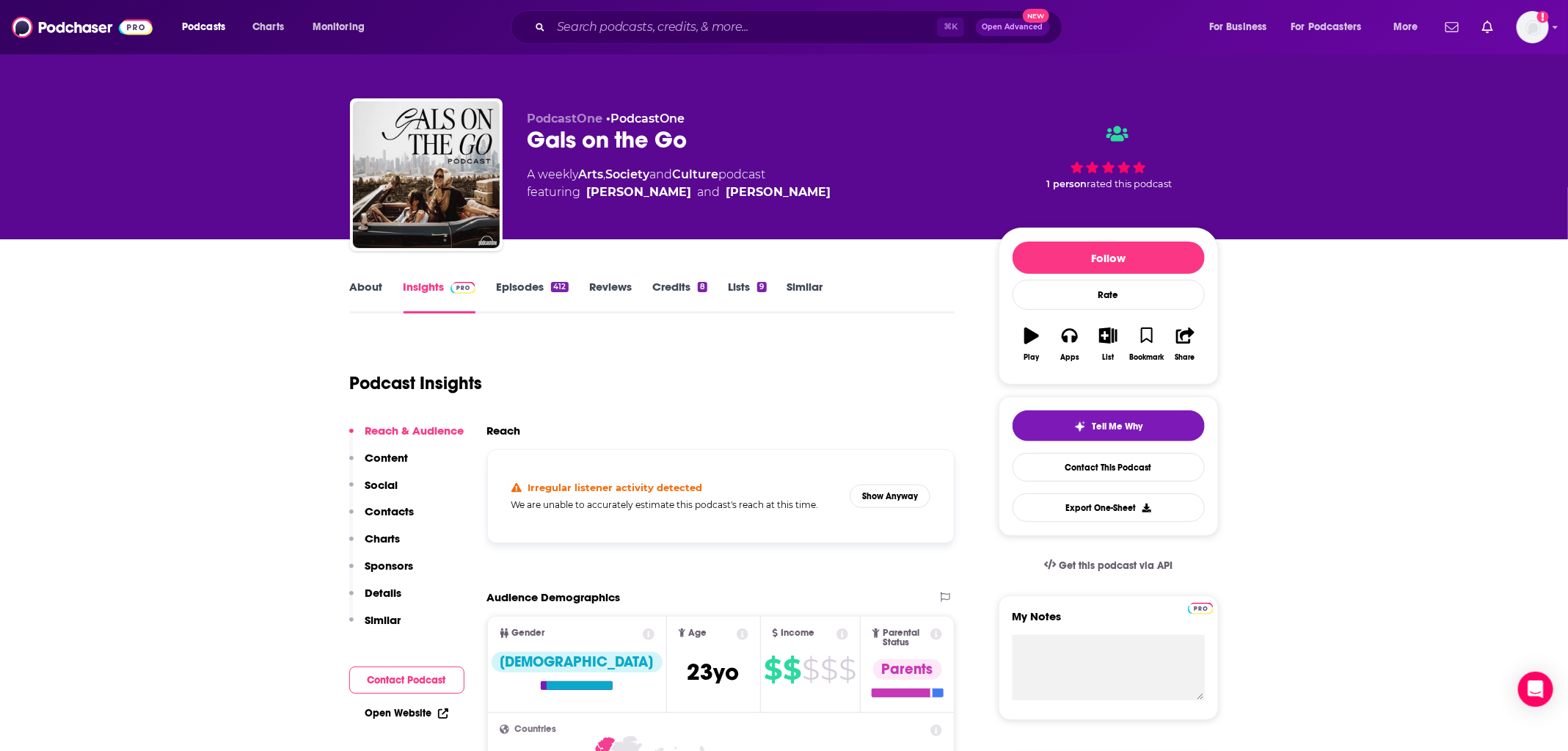
click at [507, 288] on link "Episodes 412" at bounding box center [531, 297] width 72 height 34
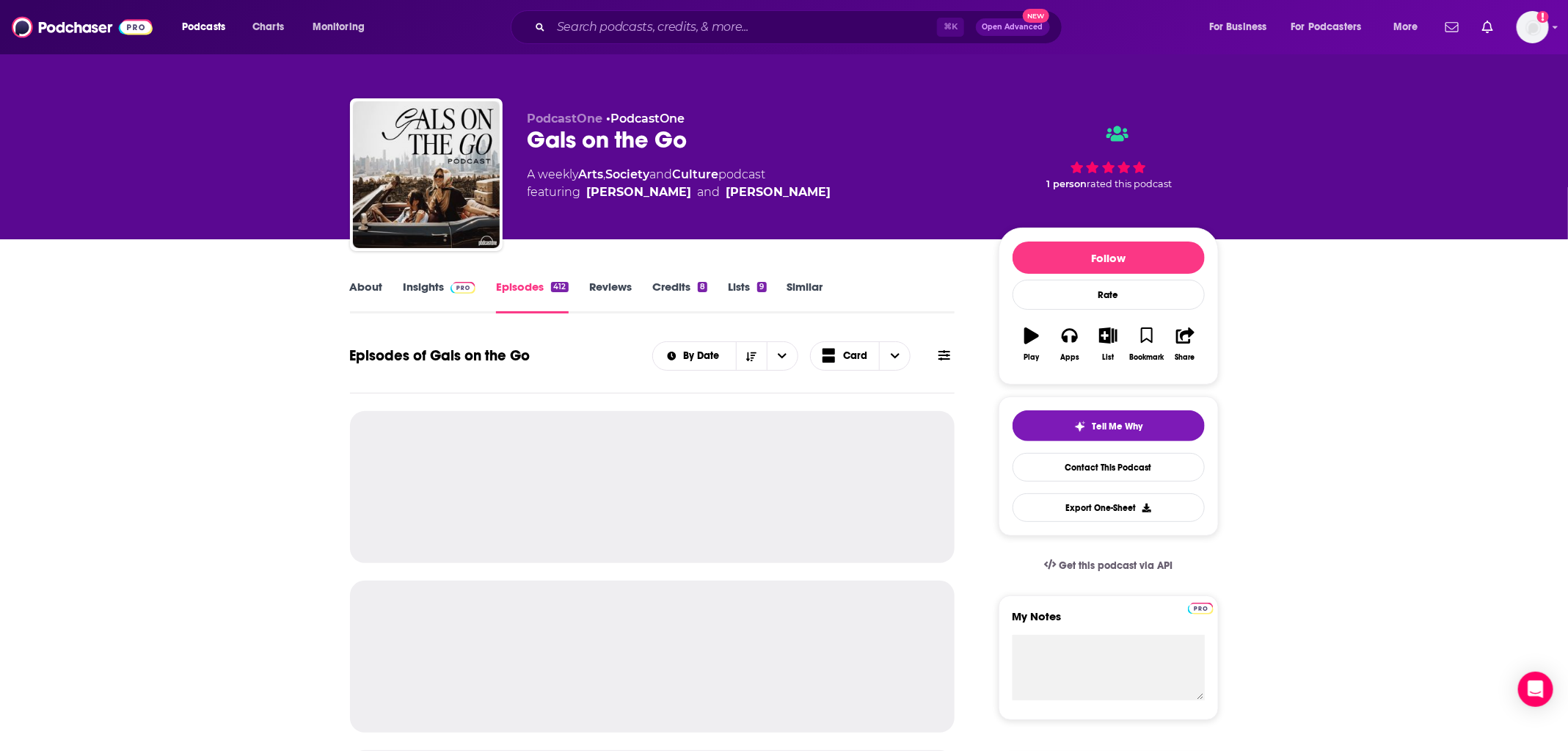
click at [437, 304] on link "Insights" at bounding box center [440, 297] width 73 height 34
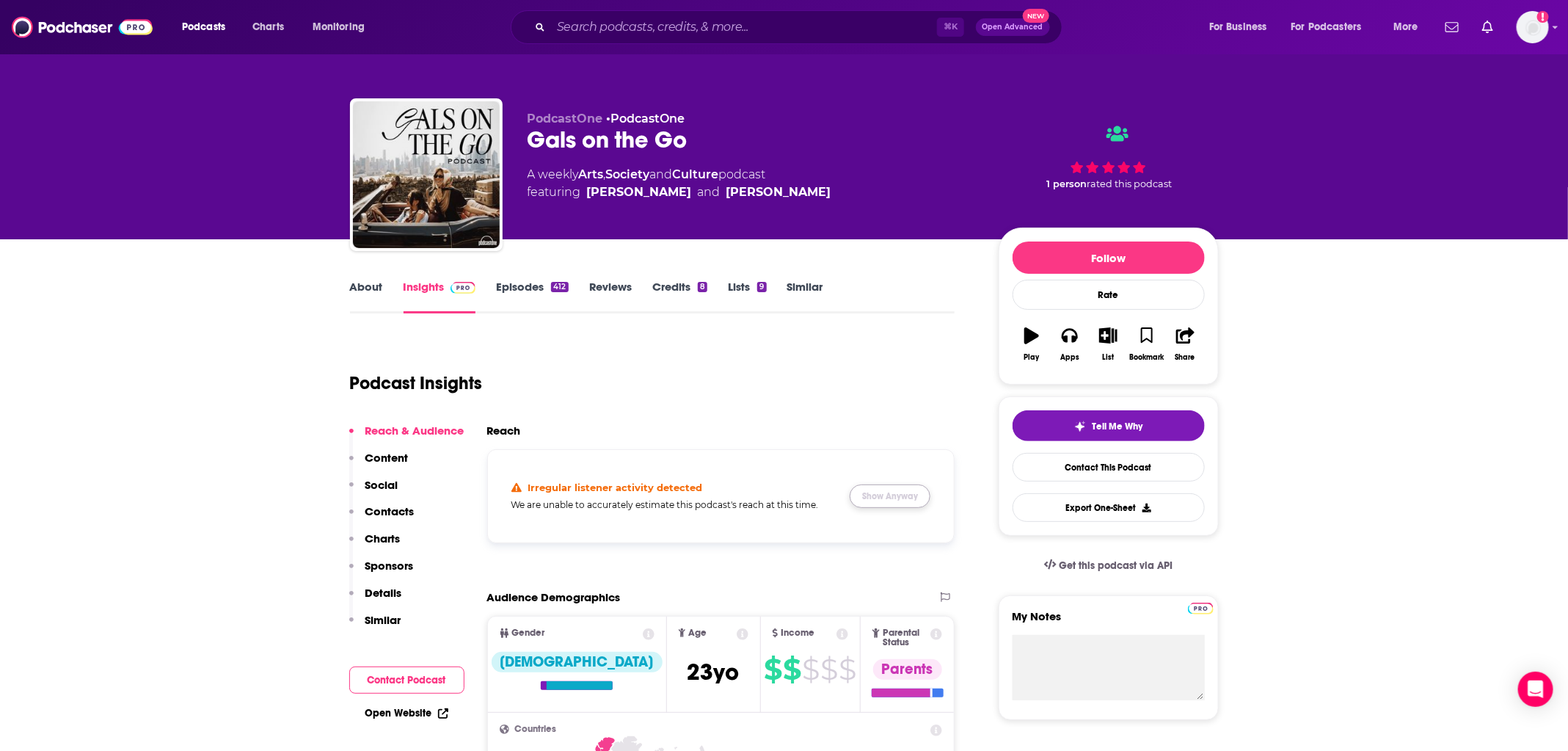
click at [890, 508] on button "Show Anyway" at bounding box center [889, 497] width 81 height 24
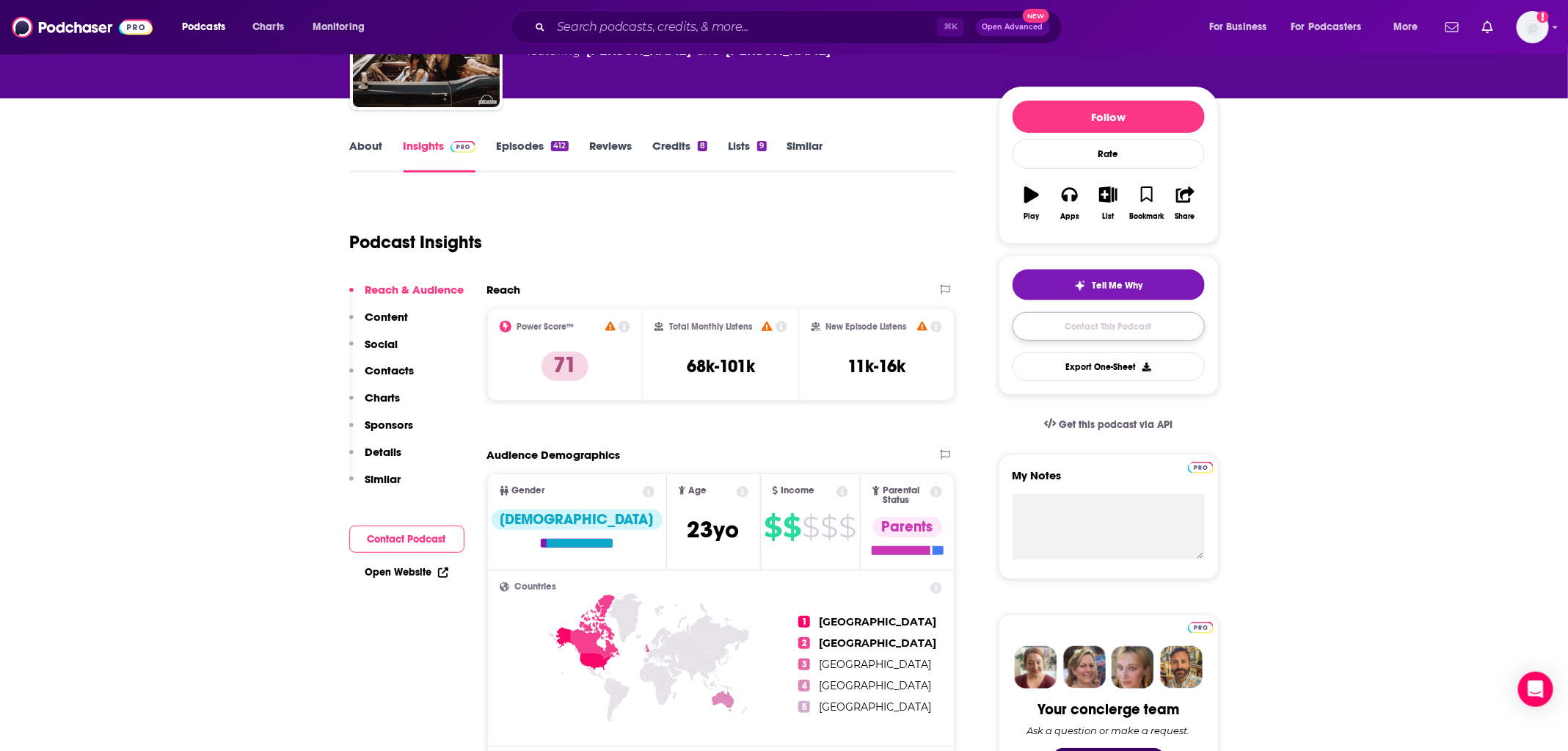
click at [1098, 335] on link "Contact This Podcast" at bounding box center [1108, 326] width 192 height 29
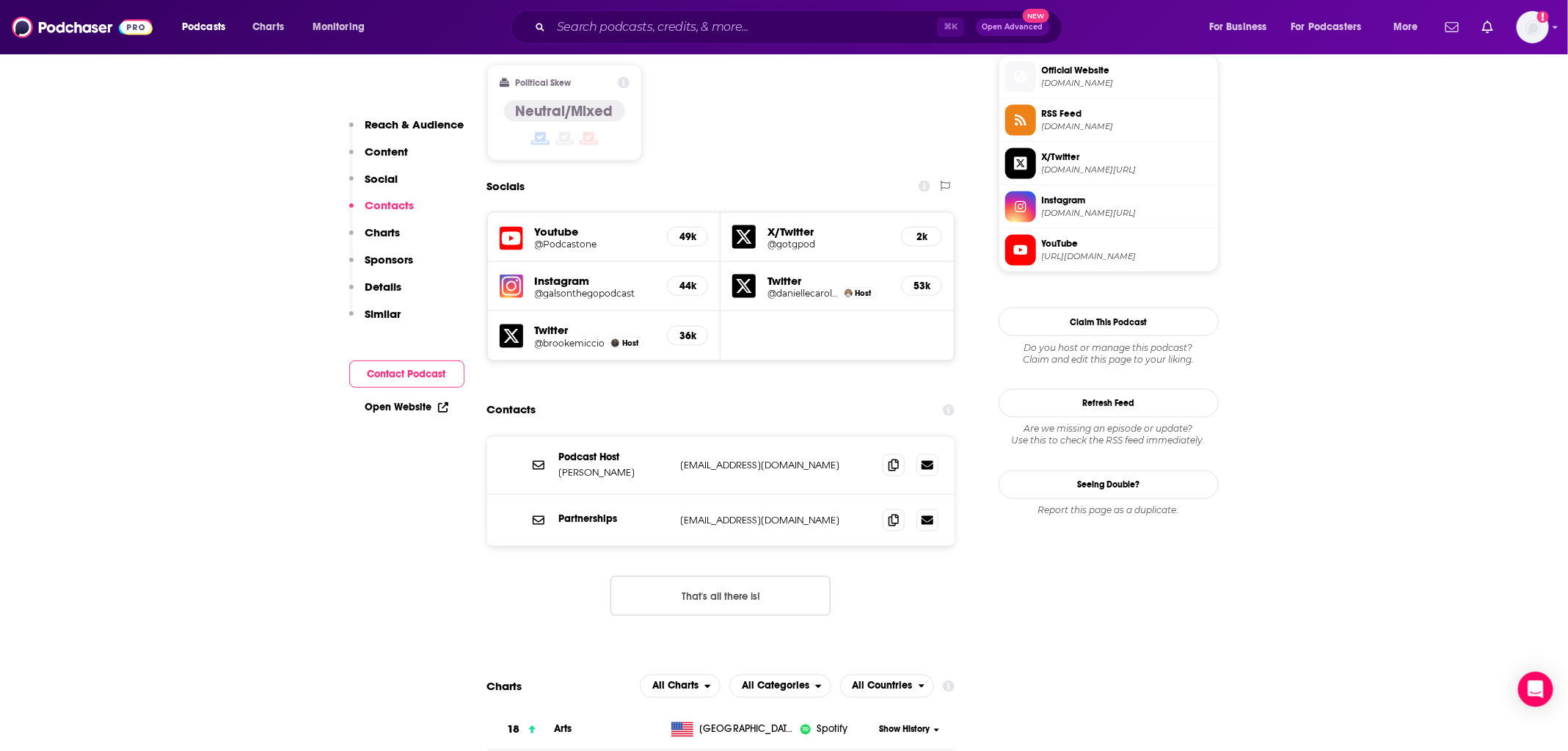
scroll to position [1183, 0]
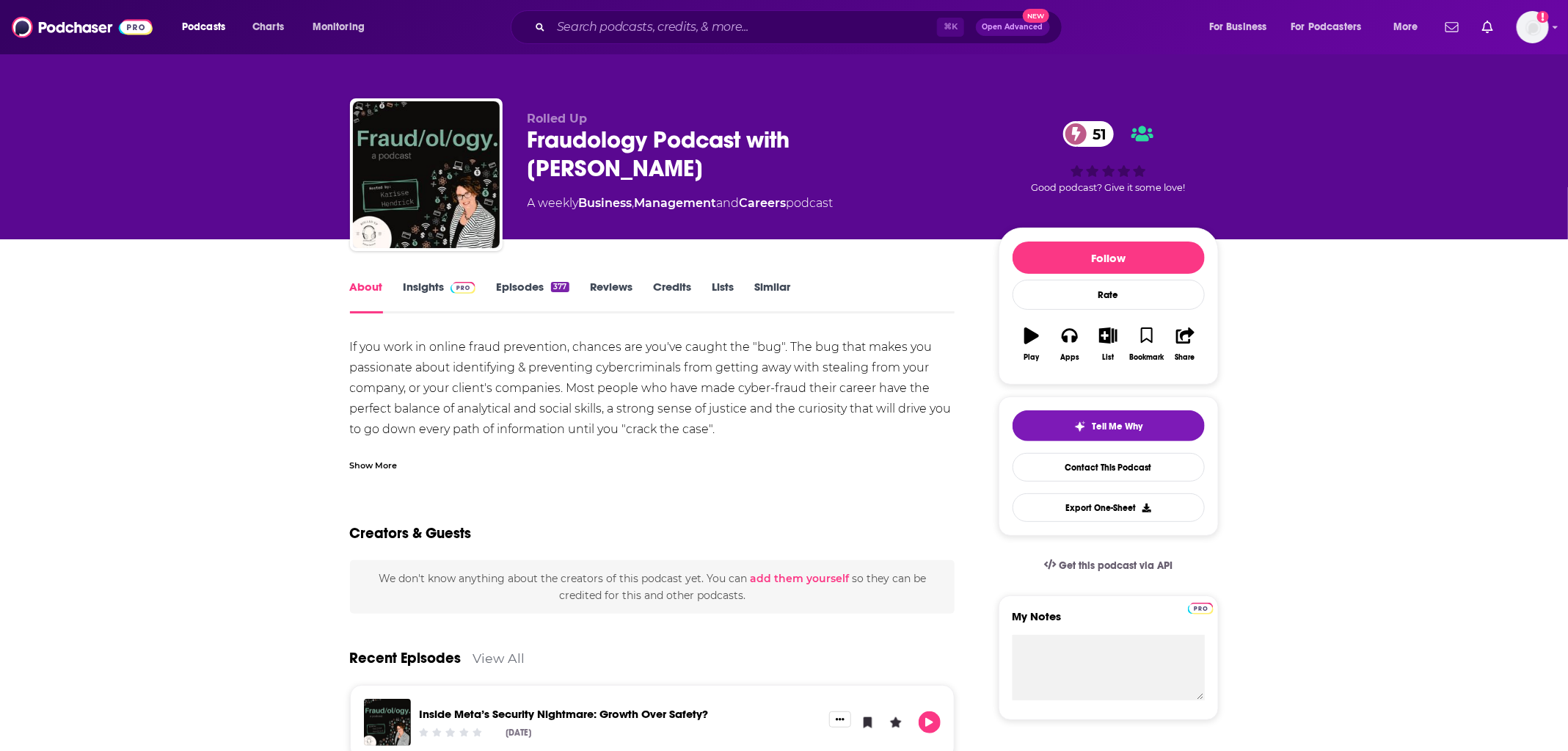
click at [648, 38] on div "⌘ K Open Advanced New" at bounding box center [786, 27] width 552 height 34
click at [625, 19] on input "Search podcasts, credits, & more..." at bounding box center [744, 28] width 386 height 24
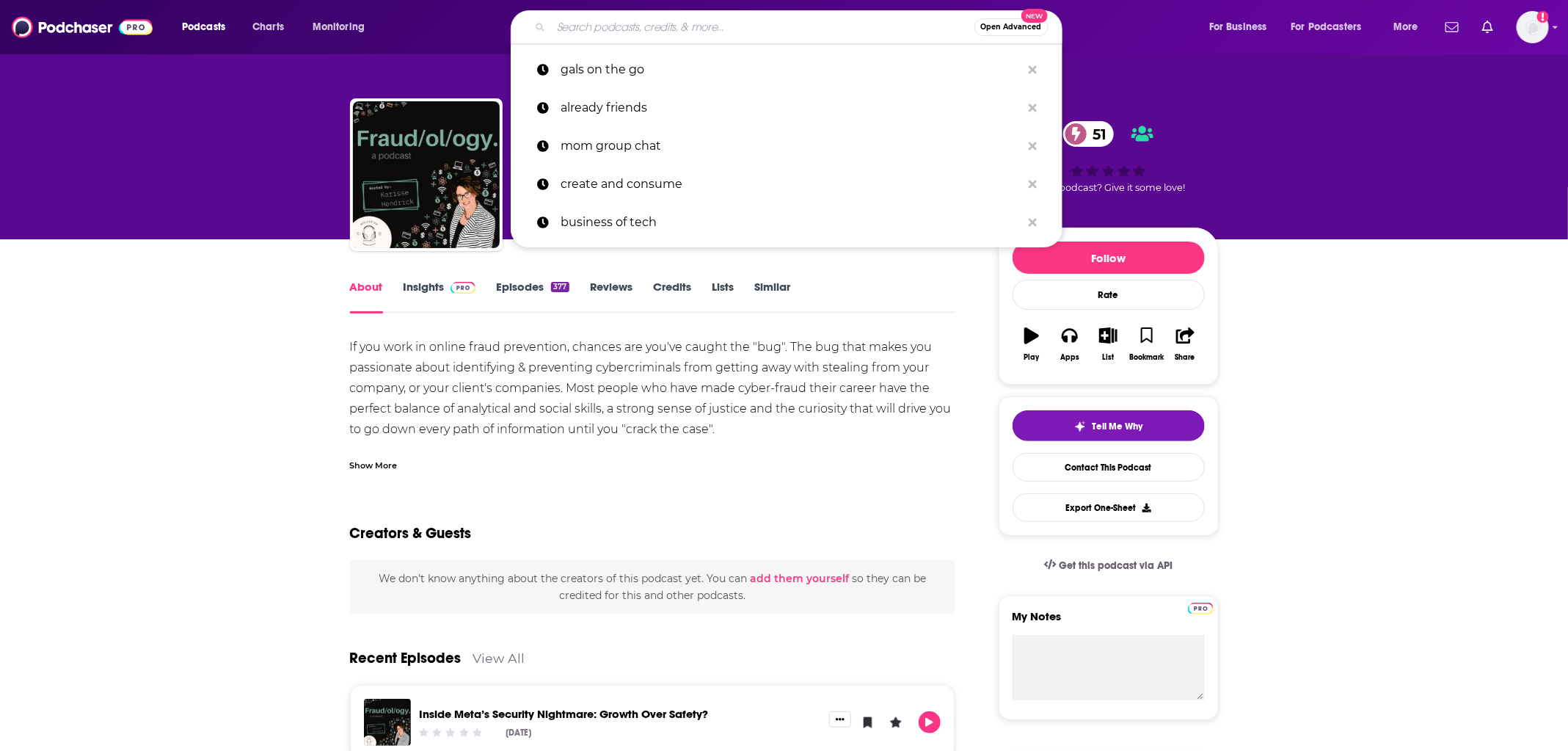
paste input "Match Made in [GEOGRAPHIC_DATA]"
type input "Match Made in [GEOGRAPHIC_DATA]"
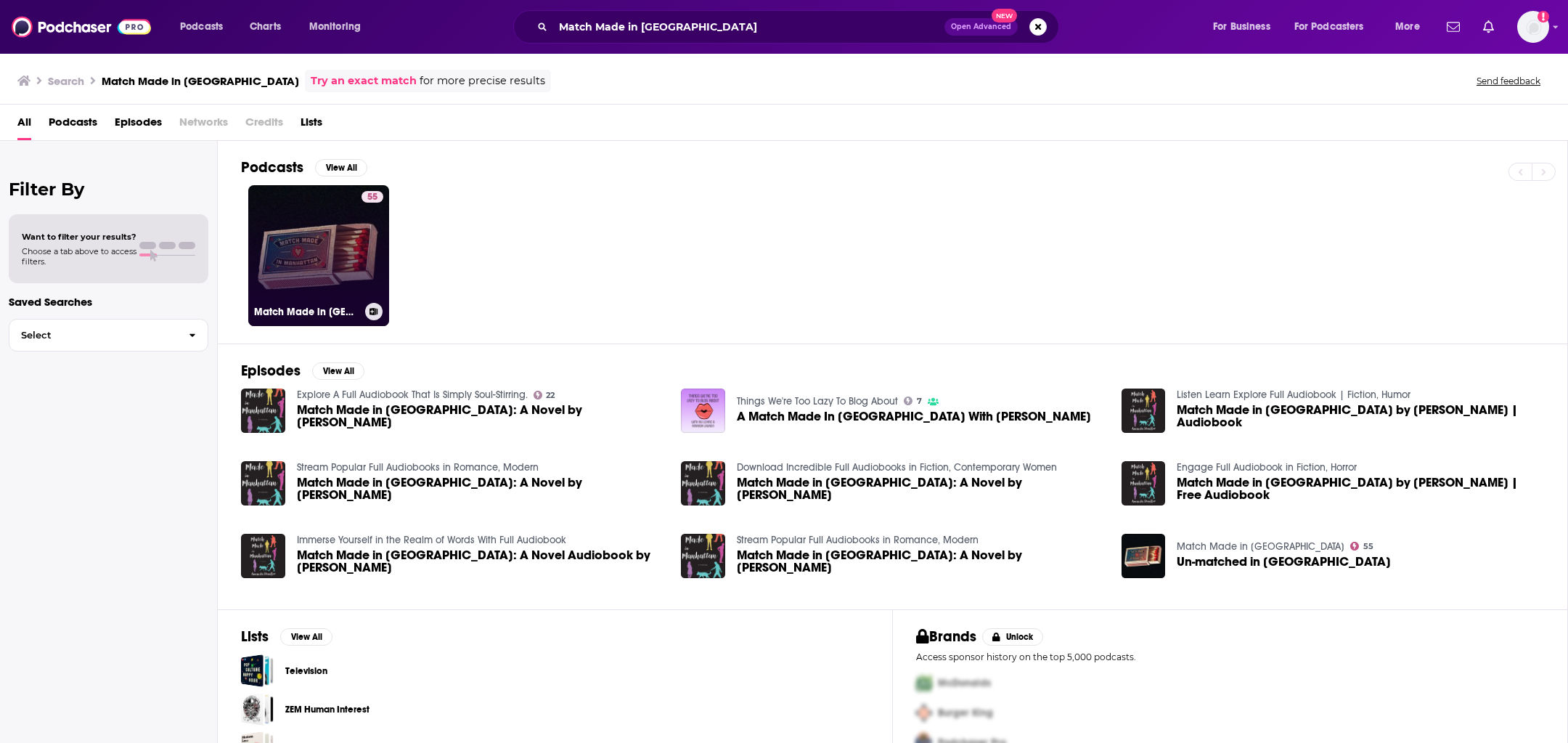
click at [291, 291] on link "55 Match Made in [GEOGRAPHIC_DATA]" at bounding box center [319, 255] width 140 height 140
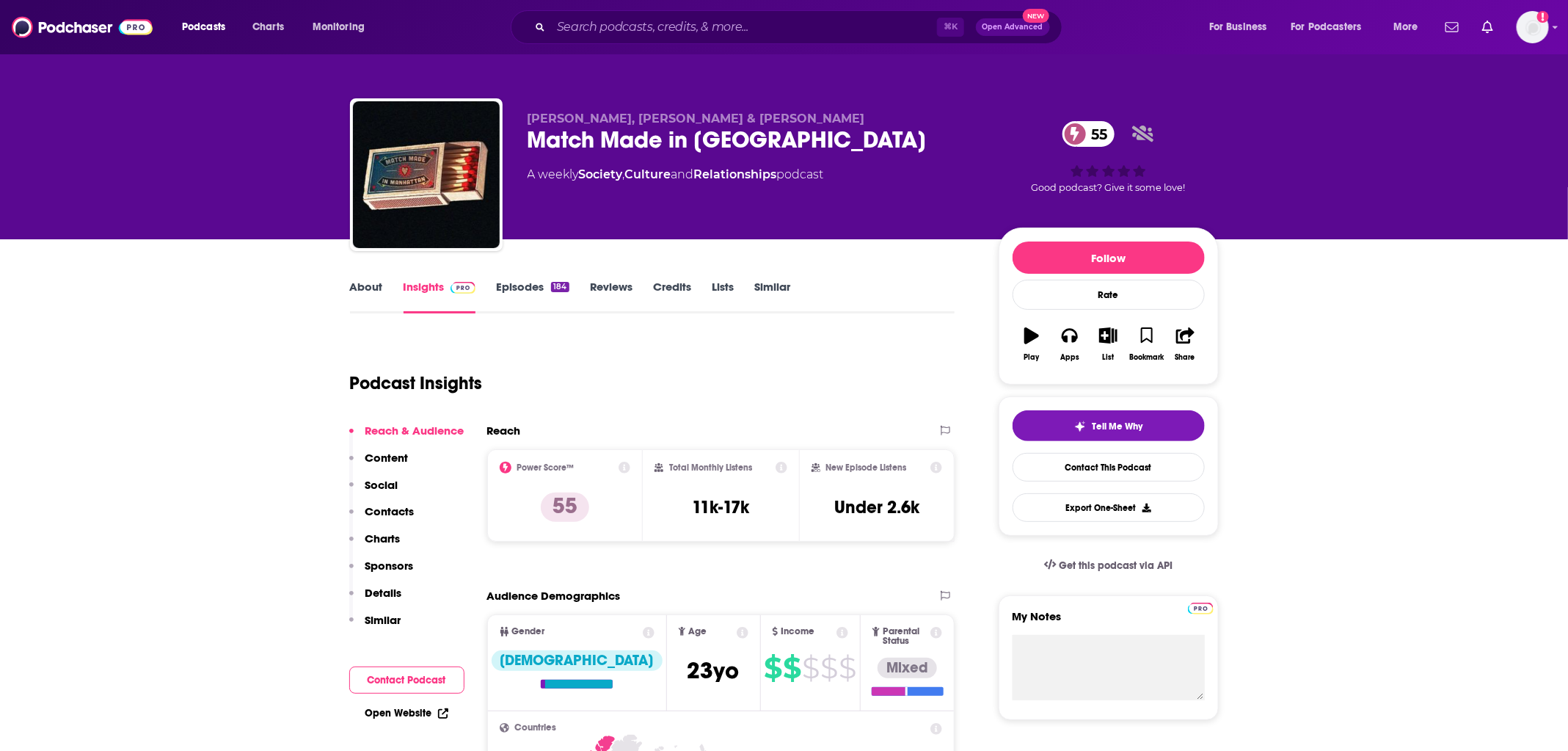
click at [1045, 461] on link "Contact This Podcast" at bounding box center [1108, 467] width 192 height 29
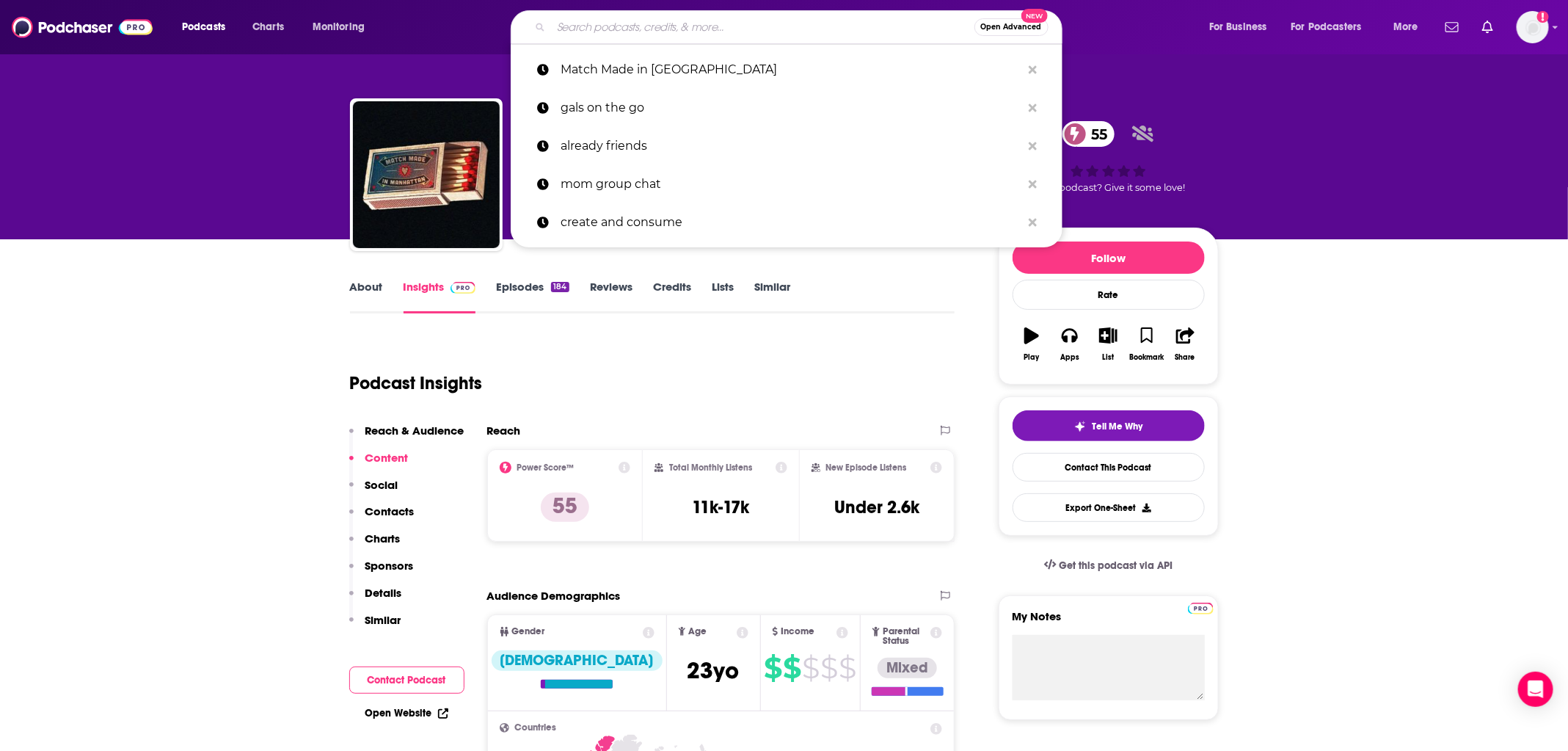
click at [696, 16] on input "Search podcasts, credits, & more..." at bounding box center [762, 28] width 424 height 24
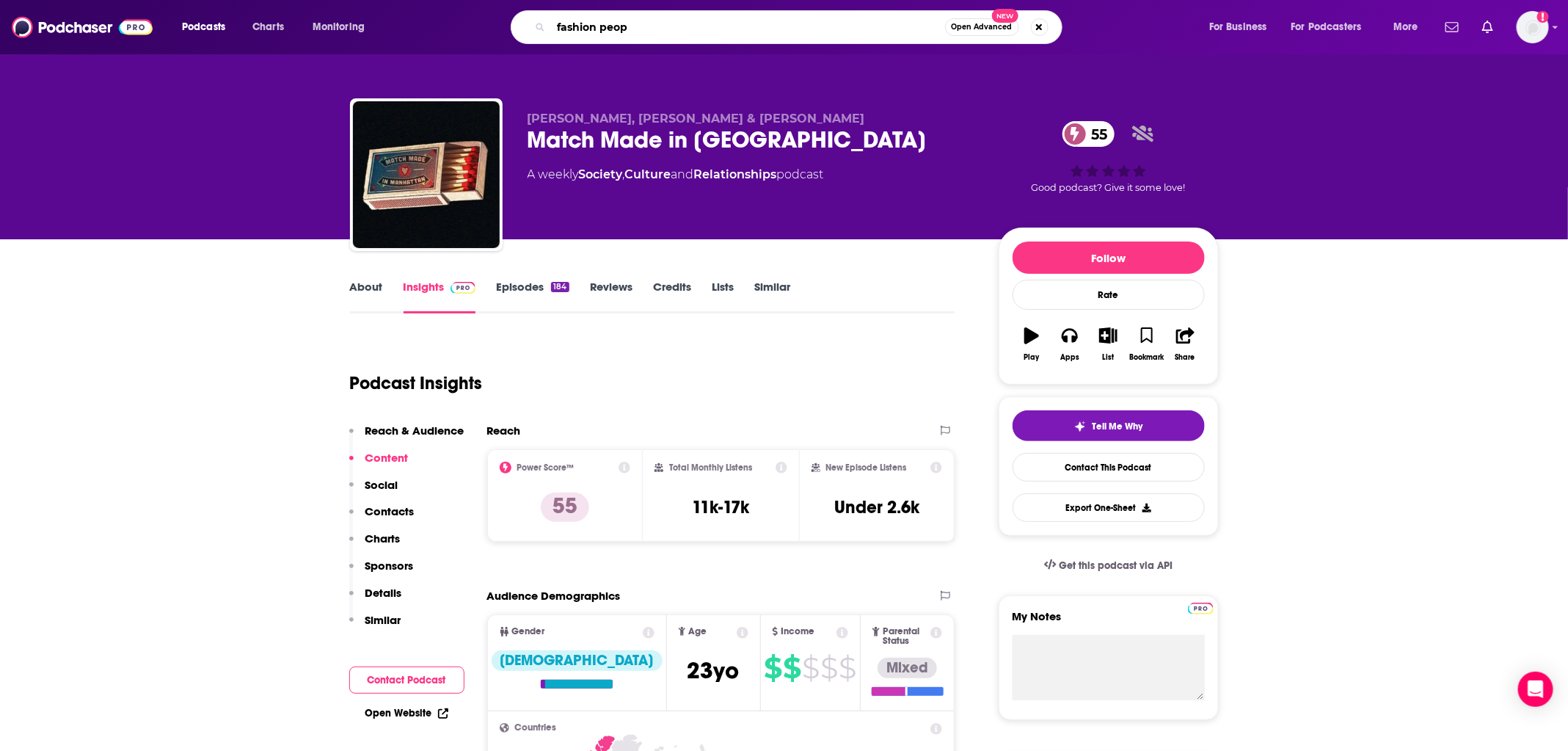
type input "fashion peopl"
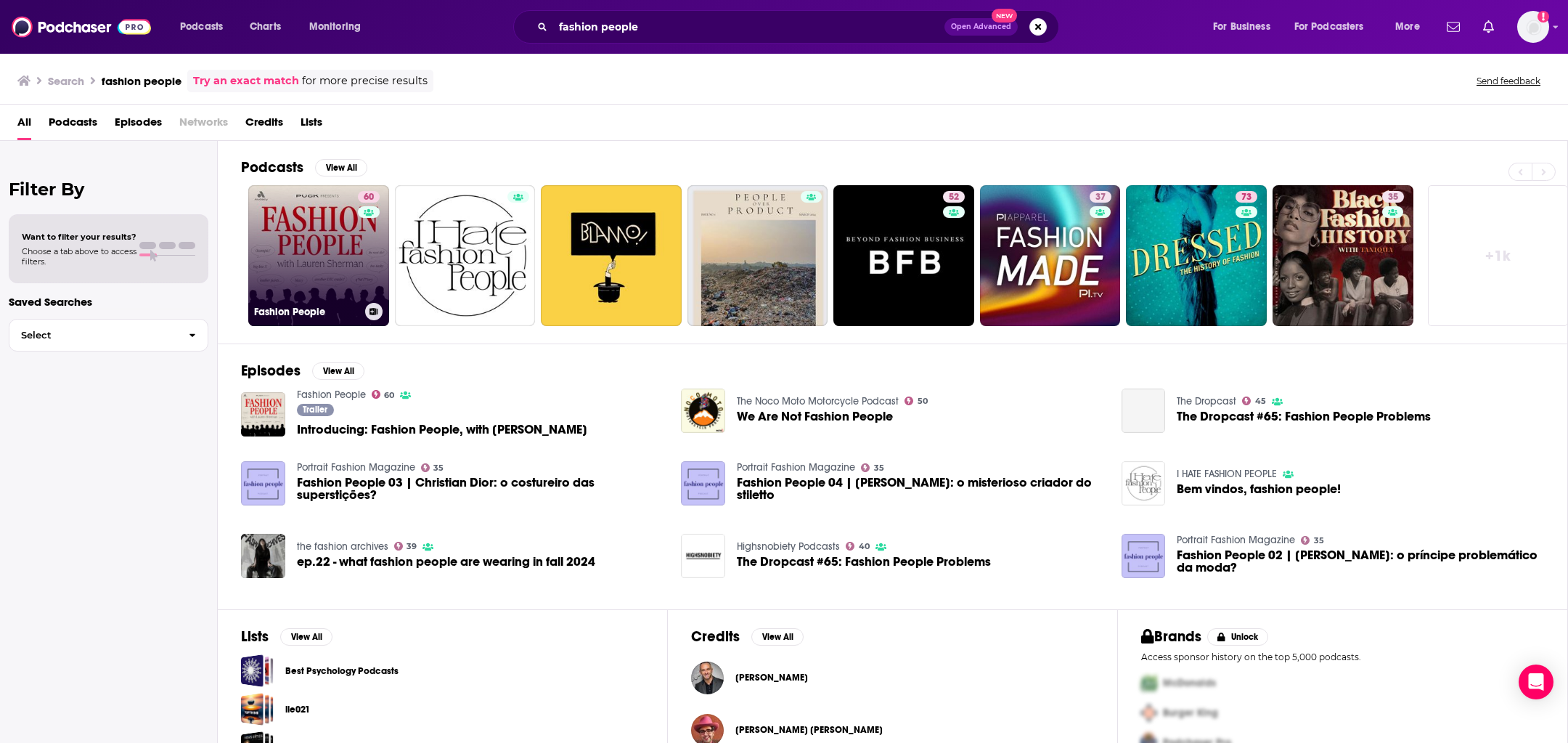
click at [283, 283] on link "60 Fashion People" at bounding box center [319, 255] width 140 height 140
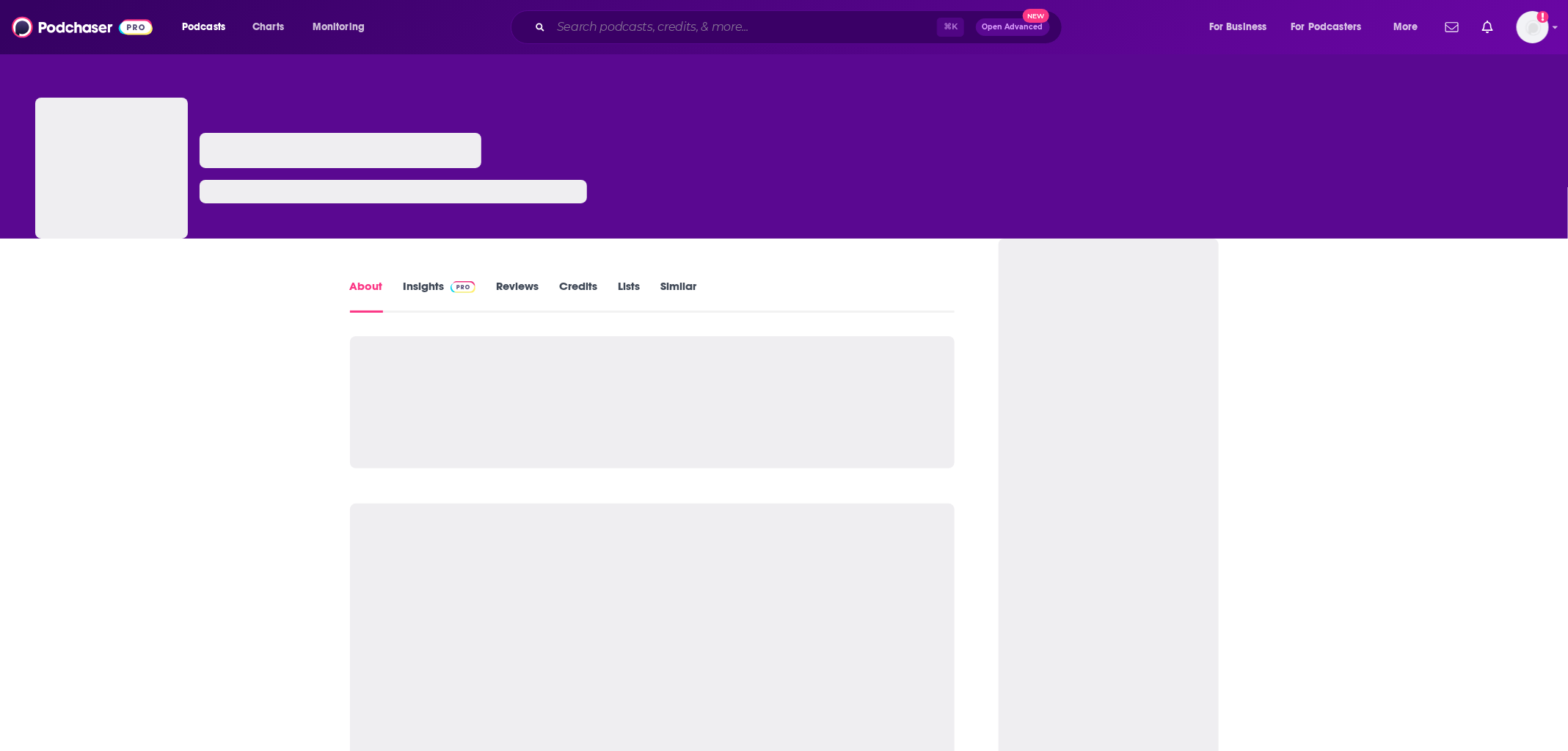
click at [580, 24] on input "Search podcasts, credits, & more..." at bounding box center [744, 28] width 386 height 24
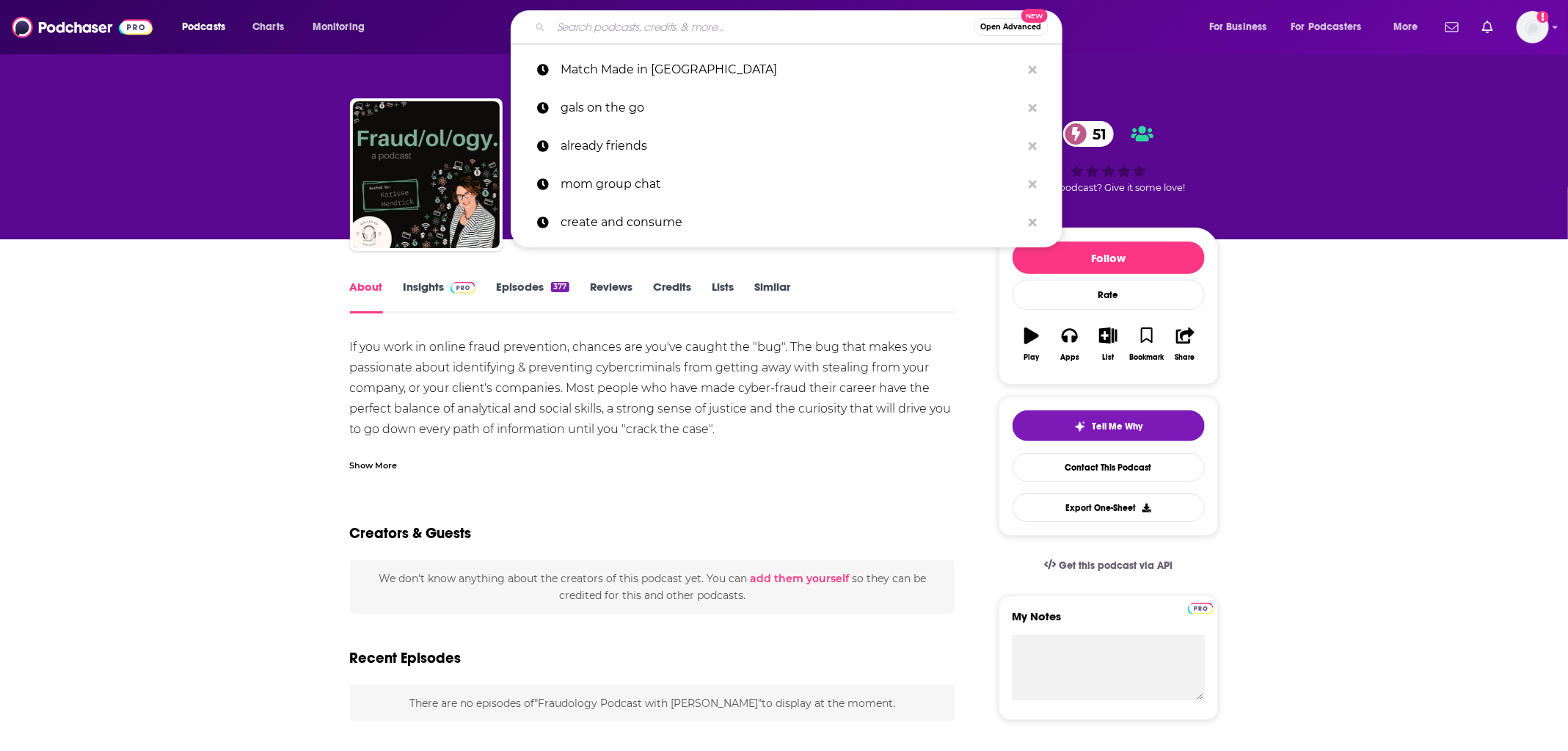
paste input "Sincerely, Your Small Business"
type input "Sincerely, Your Small Business"
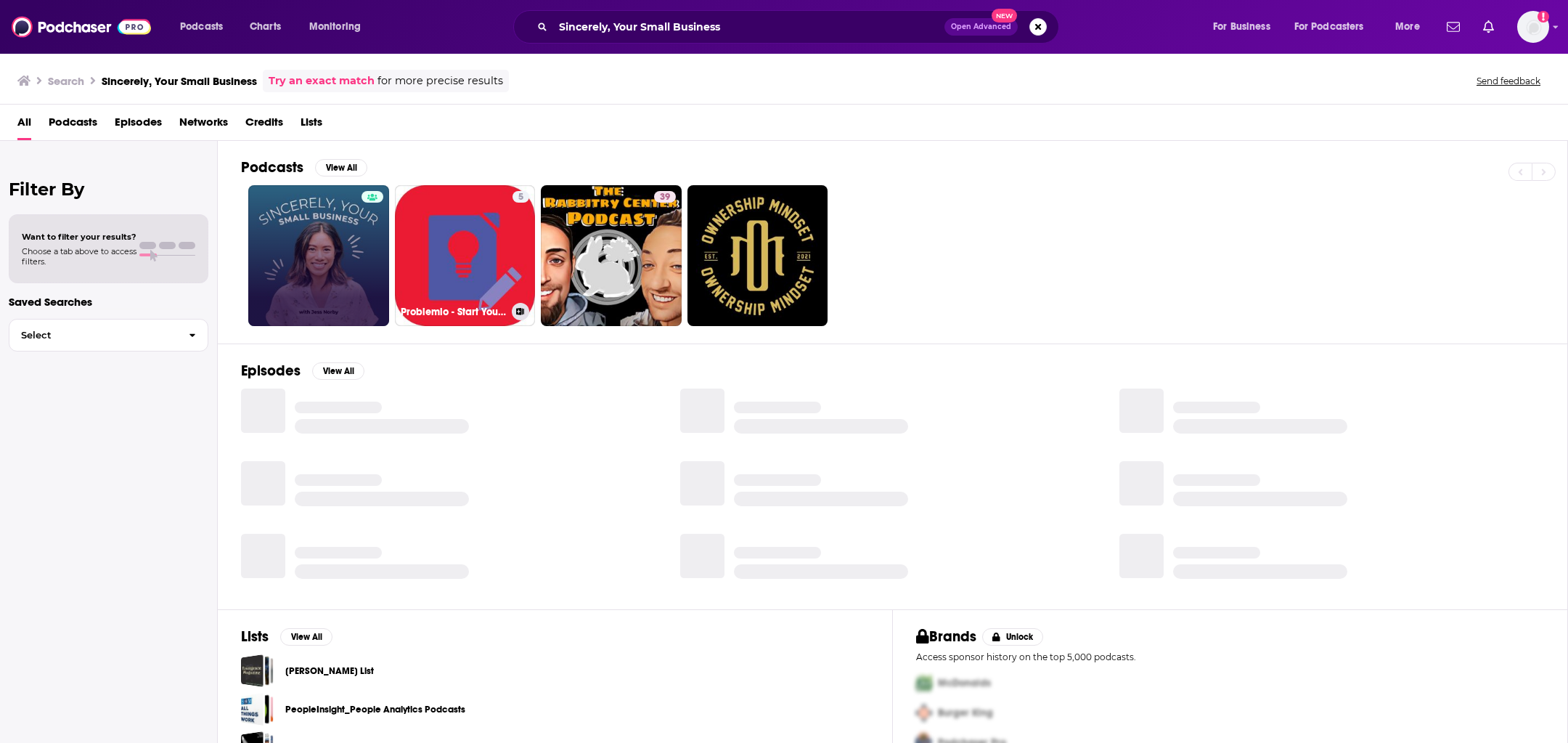
click at [358, 277] on link at bounding box center [319, 255] width 140 height 140
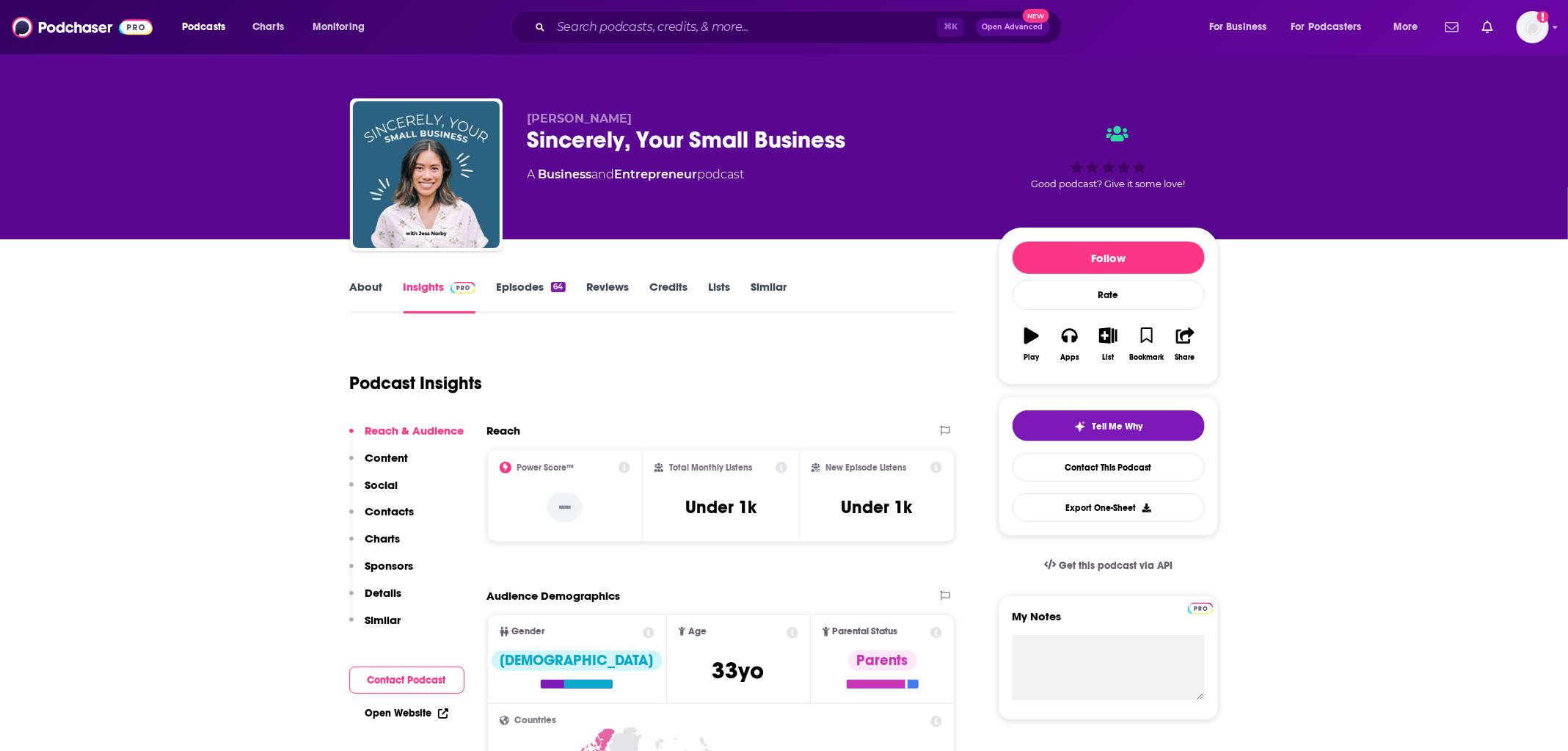
click at [539, 289] on link "Episodes 64" at bounding box center [530, 297] width 69 height 34
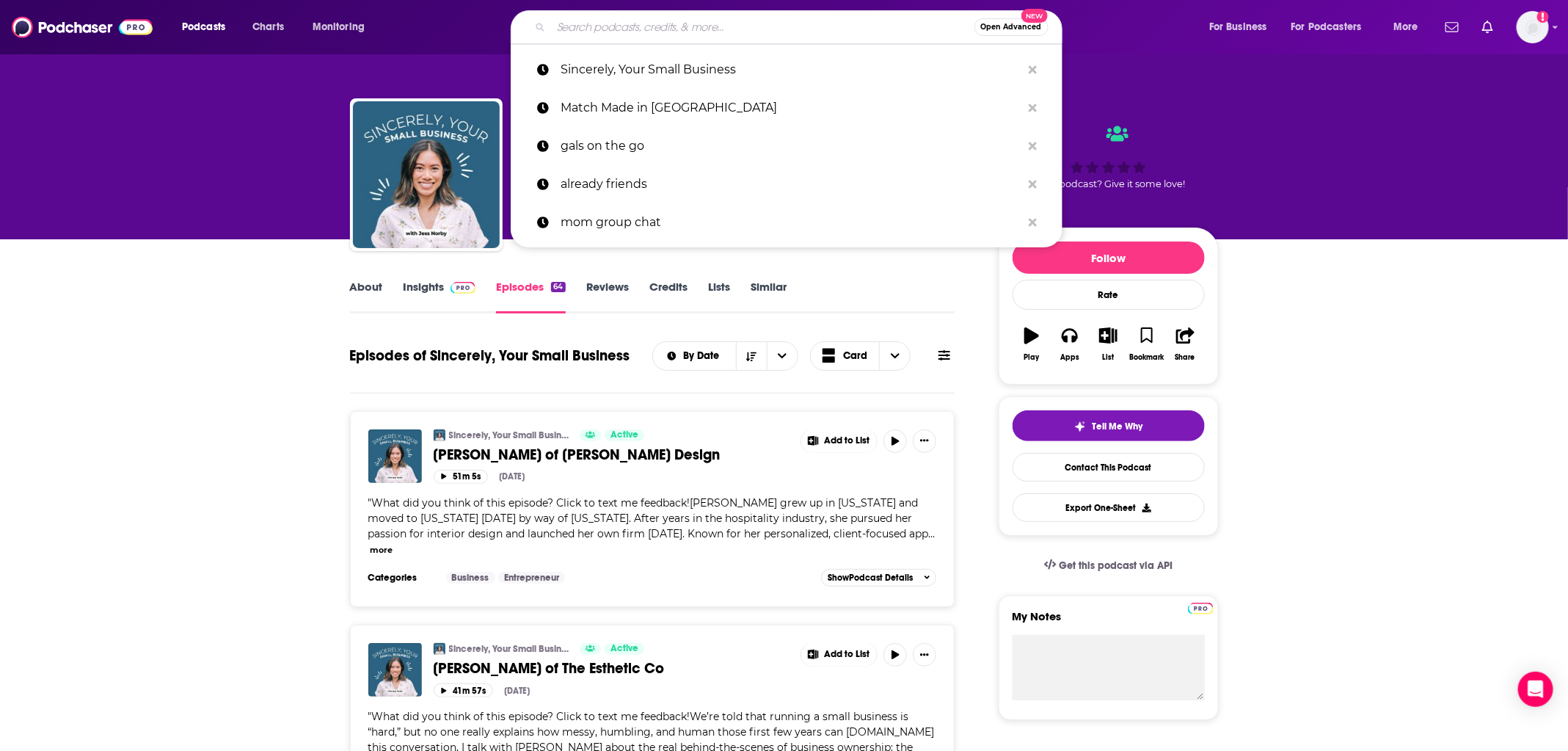
click at [660, 26] on input "Search podcasts, credits, & more..." at bounding box center [762, 28] width 424 height 24
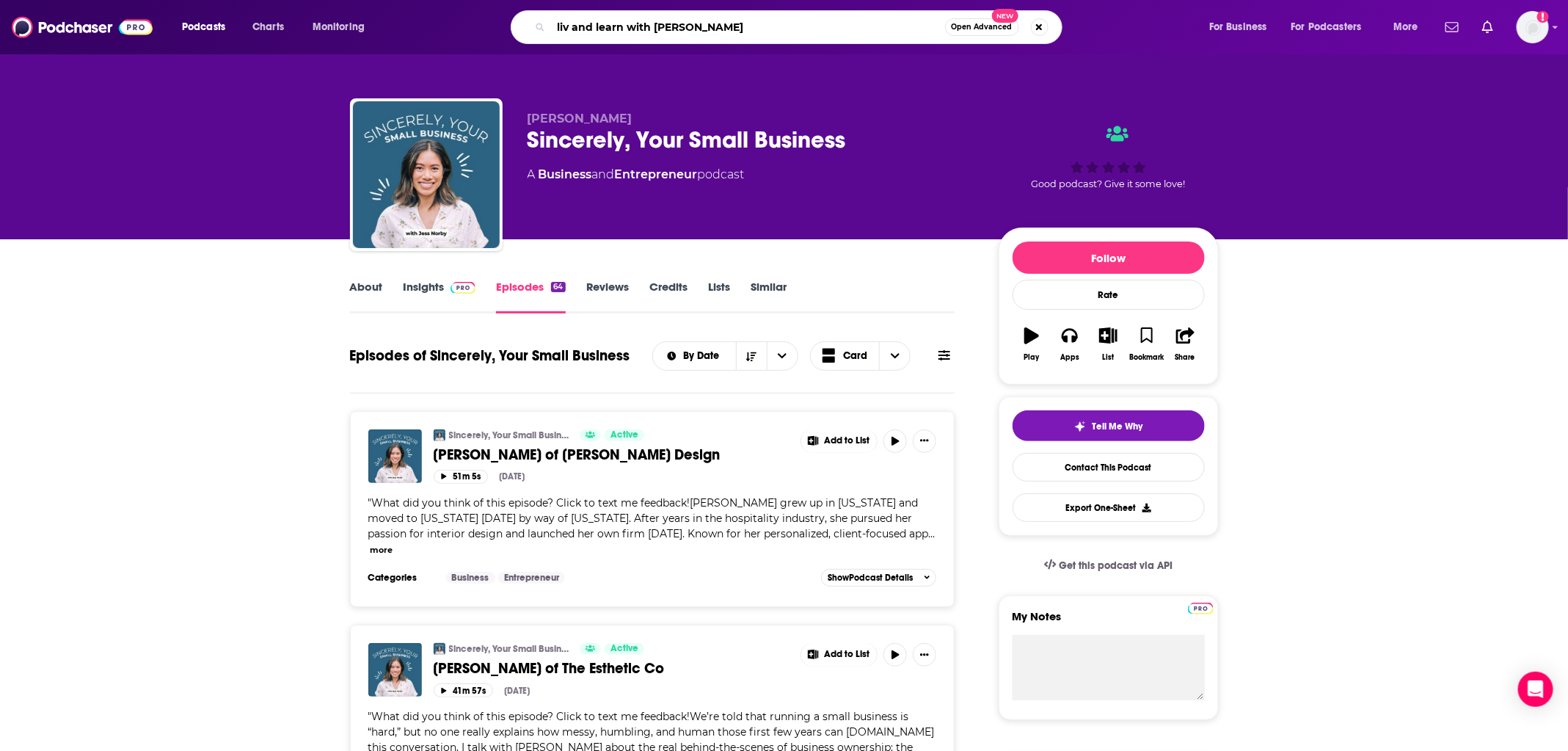
type input "liv and learn with [PERSON_NAME]"
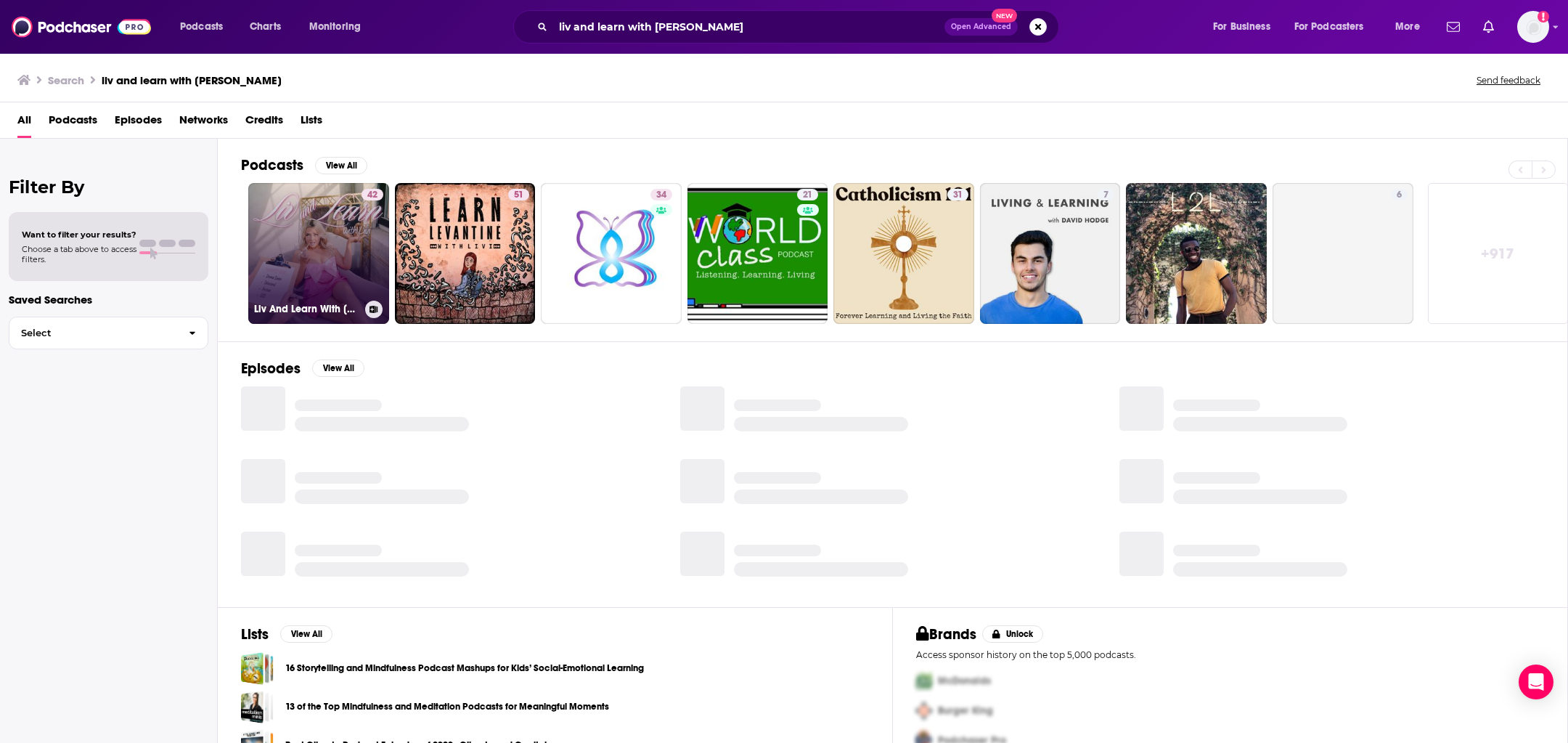
click at [377, 271] on div "42" at bounding box center [372, 245] width 21 height 112
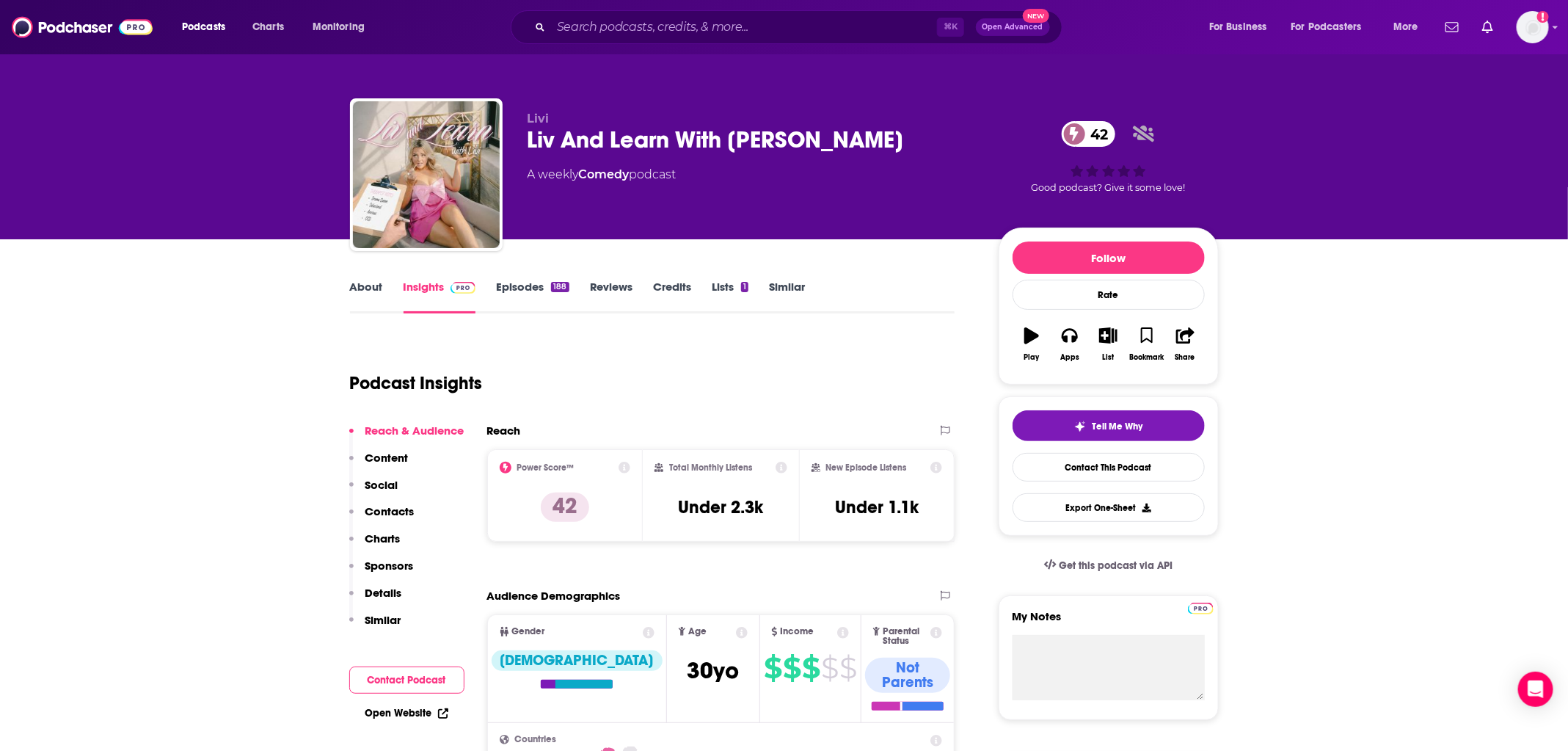
click at [516, 295] on link "Episodes 188" at bounding box center [532, 297] width 73 height 34
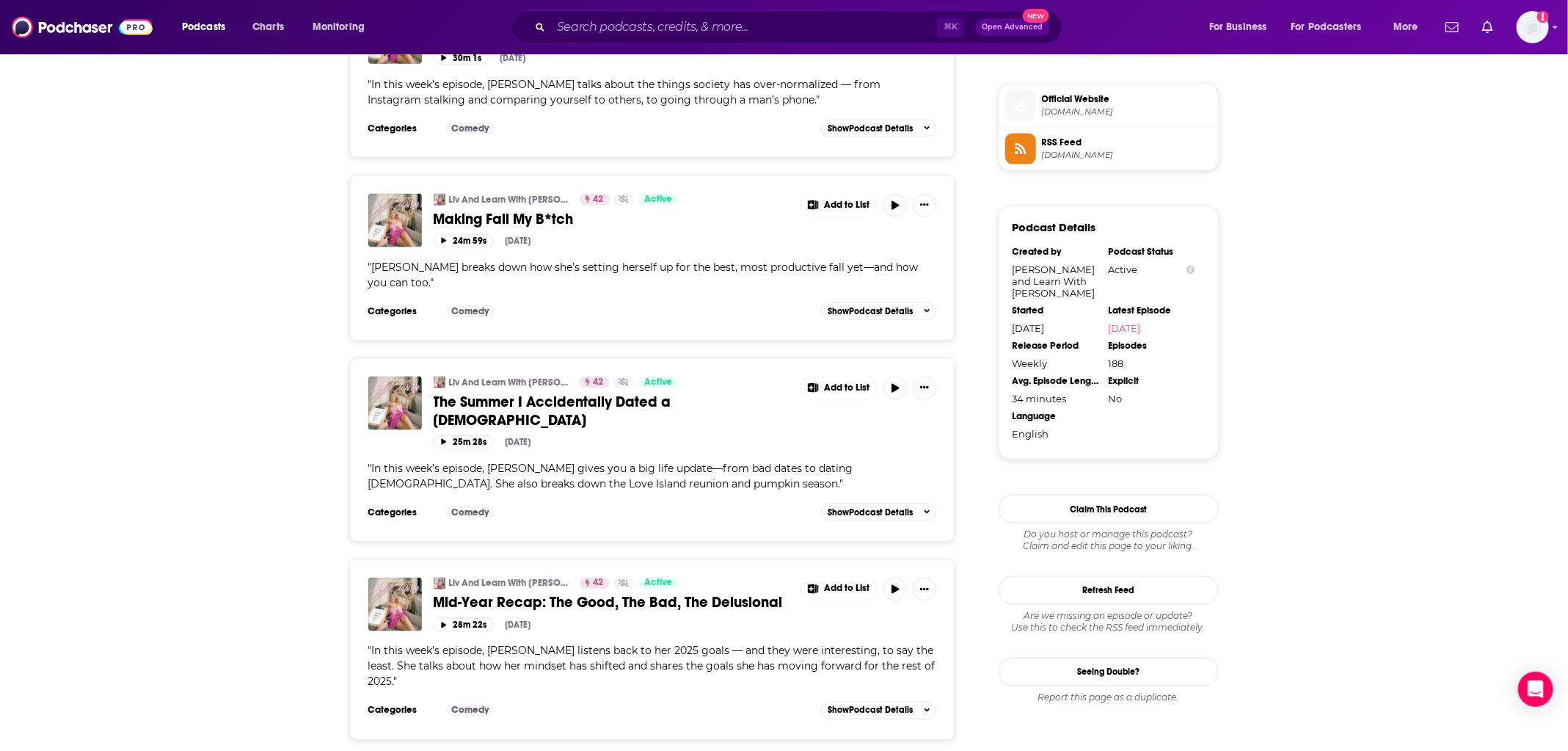
scroll to position [1047, 0]
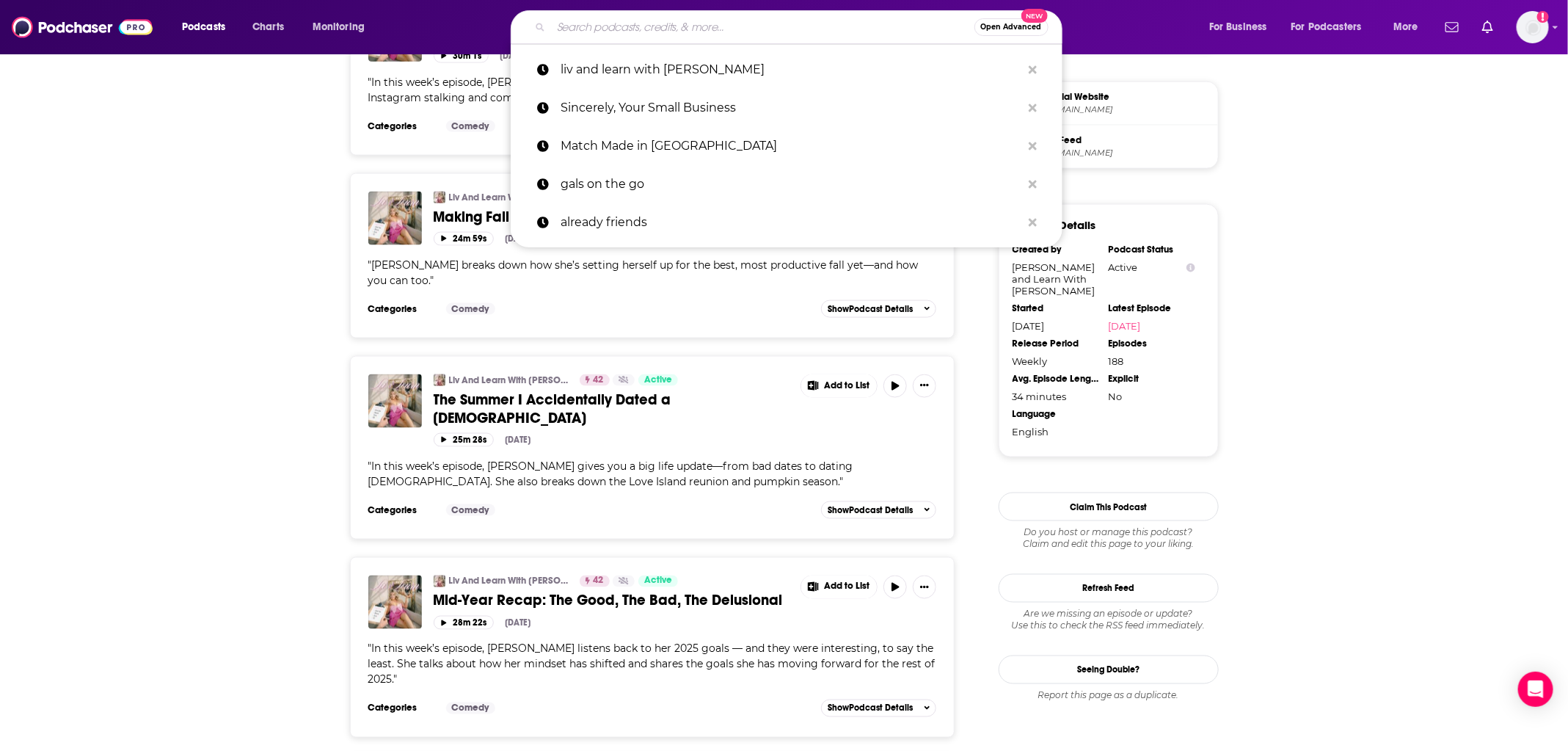
click at [702, 28] on input "Search podcasts, credits, & more..." at bounding box center [762, 28] width 424 height 24
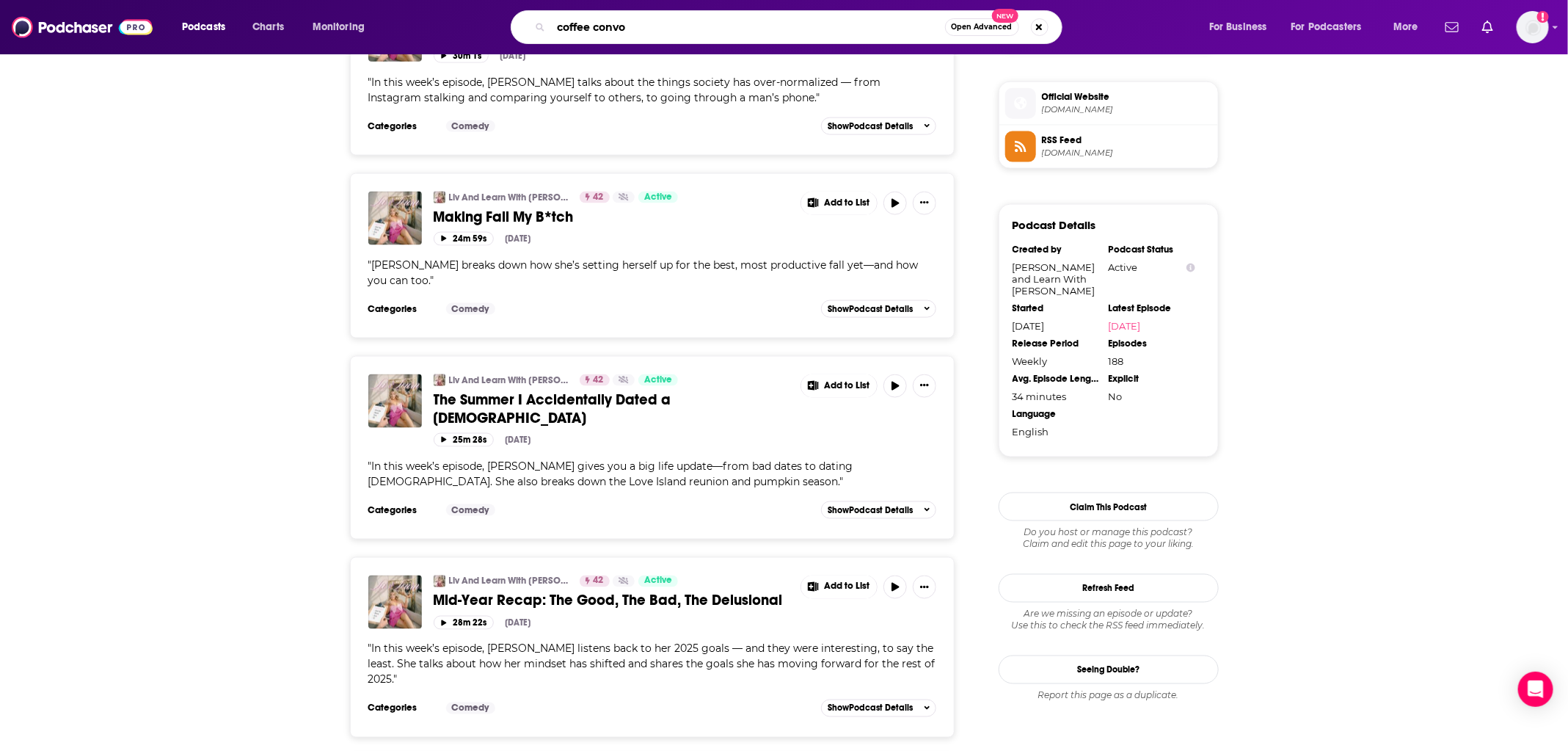
type input "coffee convos"
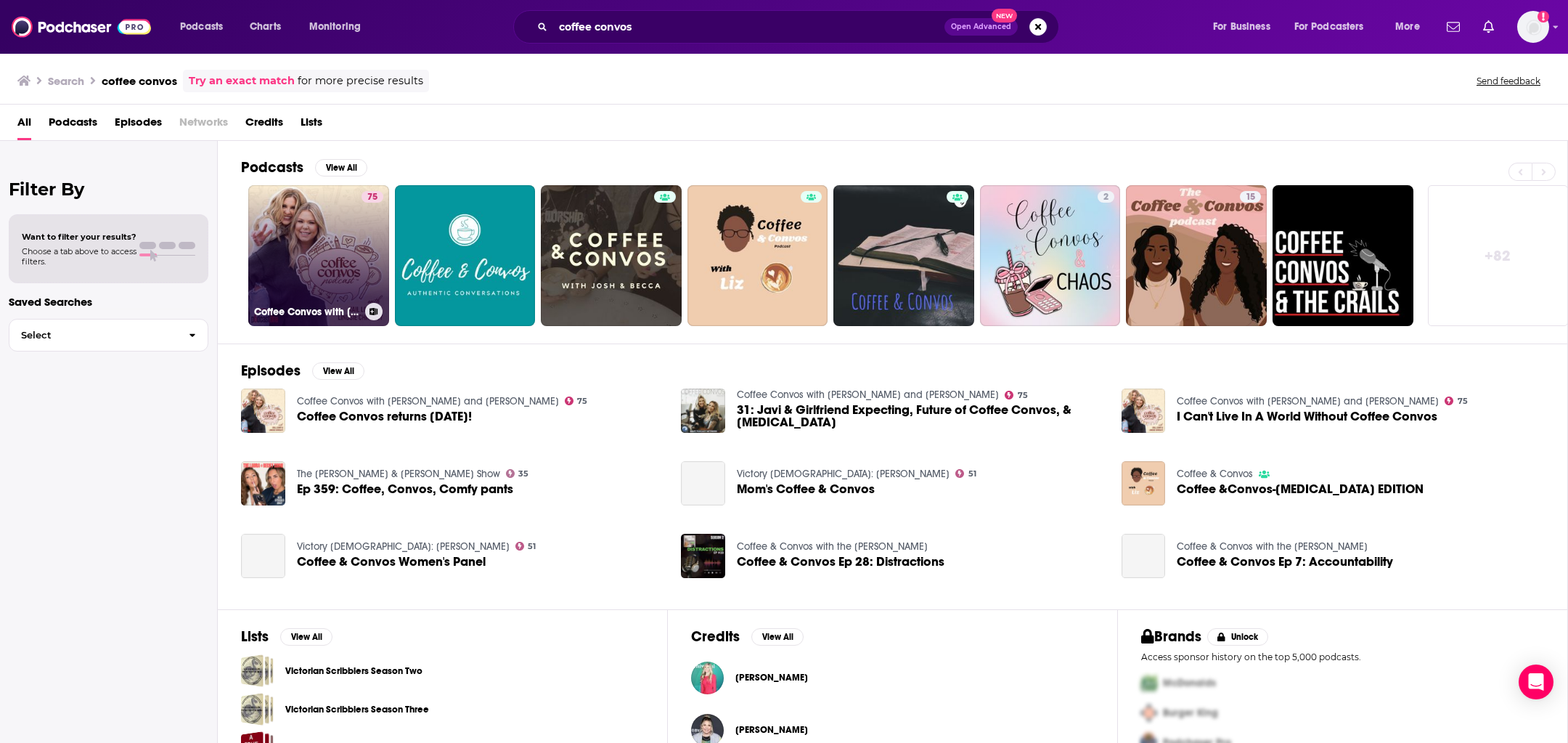
click at [323, 250] on link "75 Coffee Convos with [PERSON_NAME] and [PERSON_NAME]" at bounding box center [319, 255] width 140 height 140
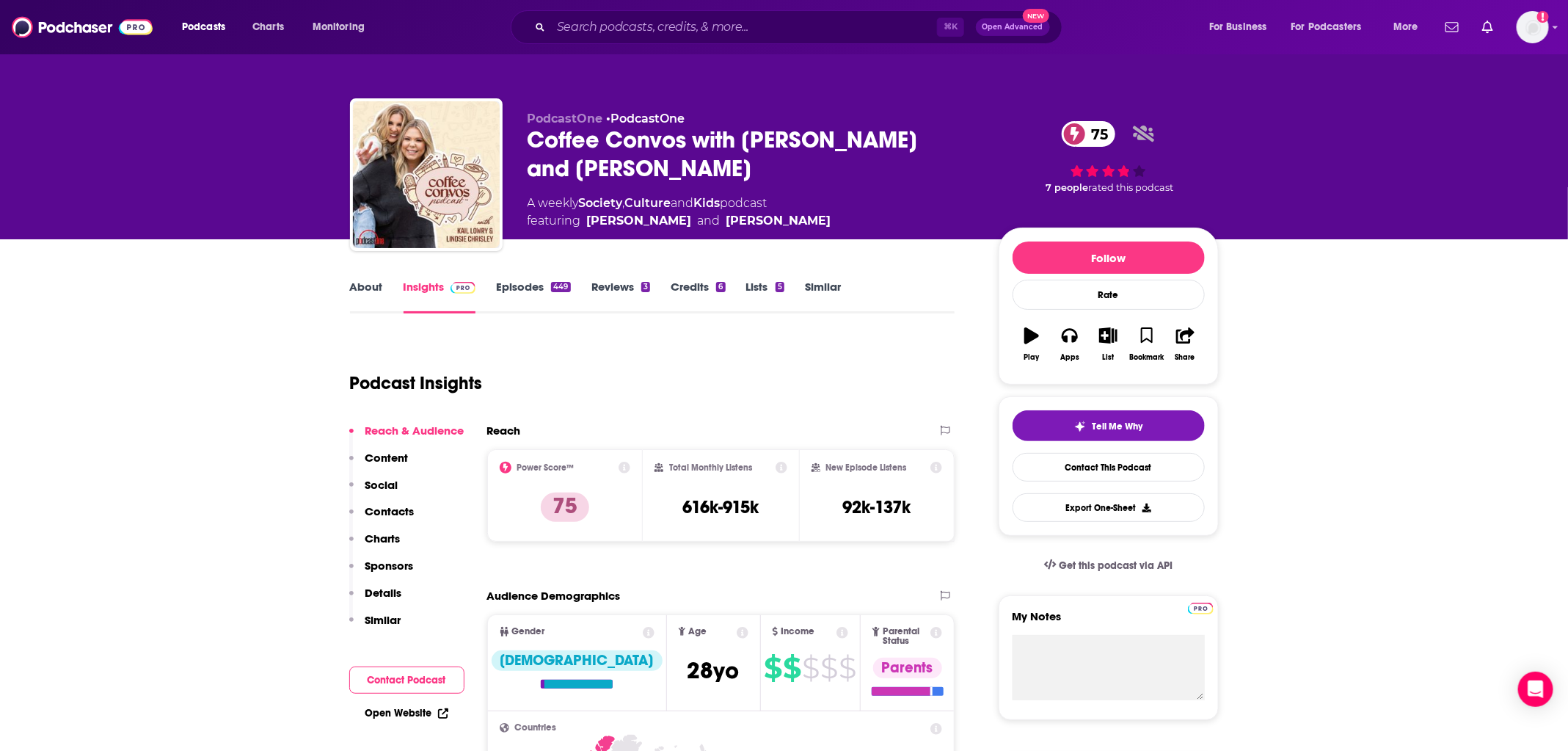
click at [534, 283] on link "Episodes 449" at bounding box center [532, 297] width 74 height 34
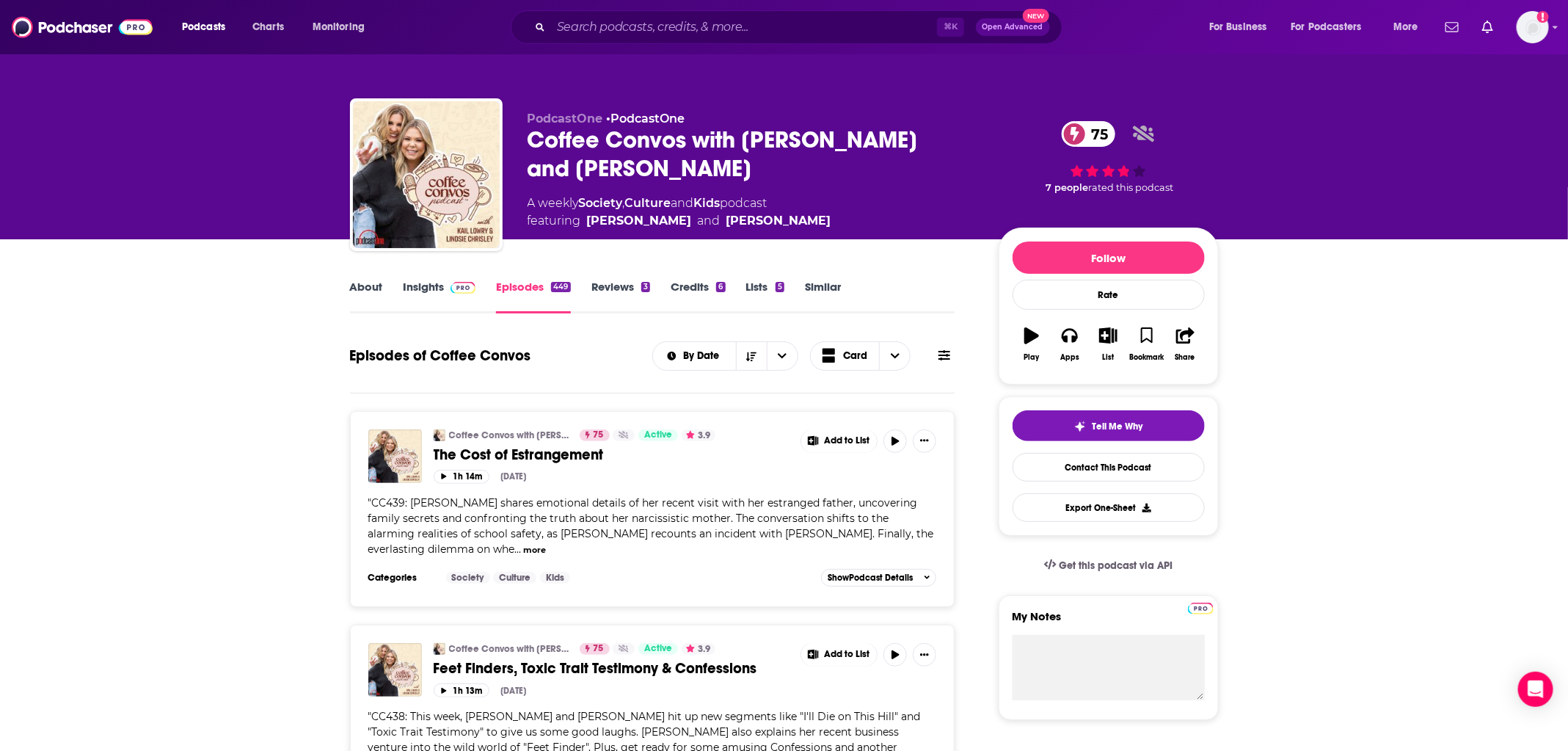
click at [450, 279] on div "About Insights Episodes 449 Reviews 3 Credits 6 Lists 5 Similar" at bounding box center [652, 296] width 605 height 35
click at [441, 286] on link "Insights" at bounding box center [440, 297] width 73 height 34
